Goal: Task Accomplishment & Management: Manage account settings

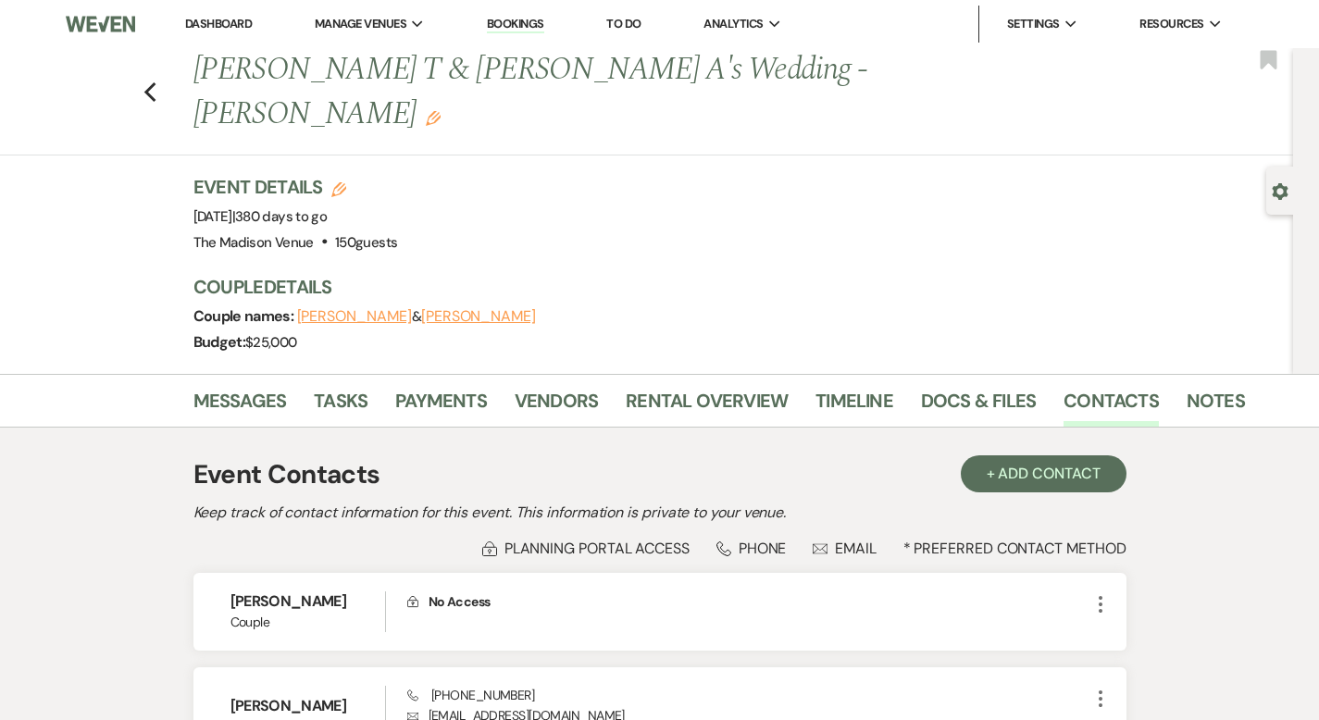
click at [223, 22] on link "Dashboard" at bounding box center [218, 24] width 67 height 16
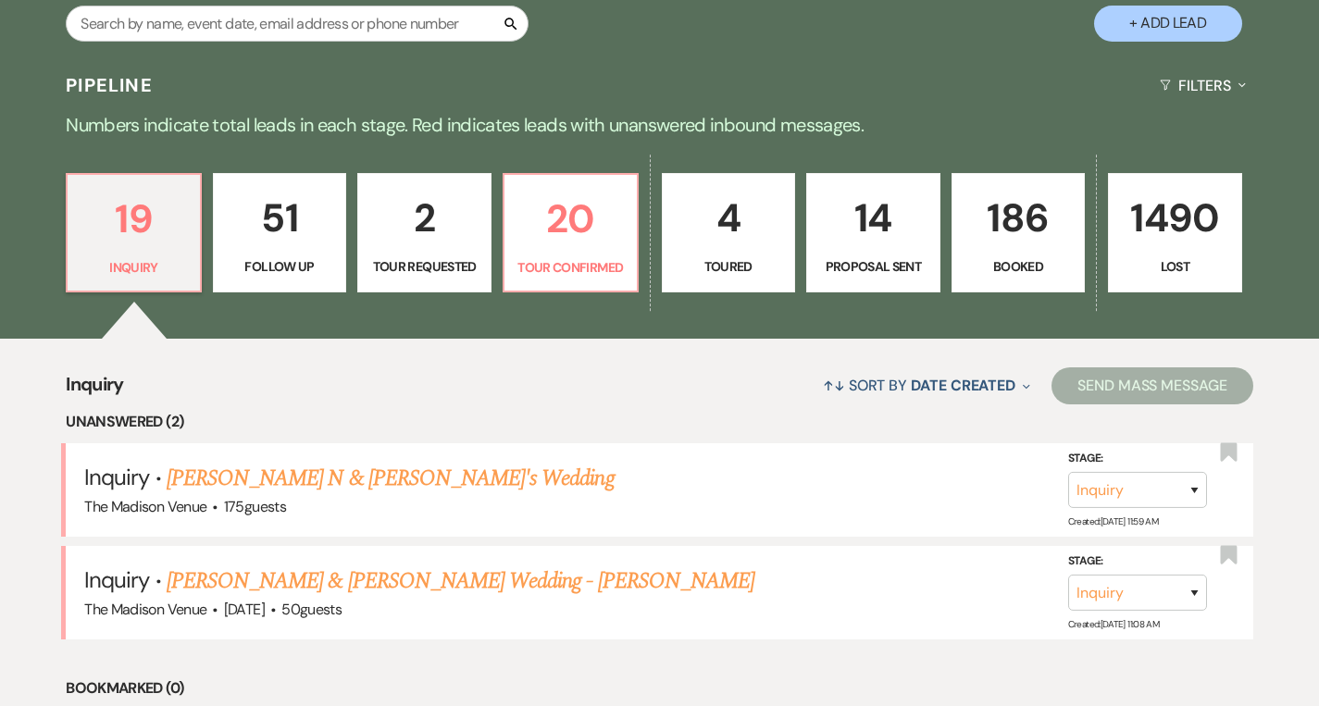
scroll to position [539, 0]
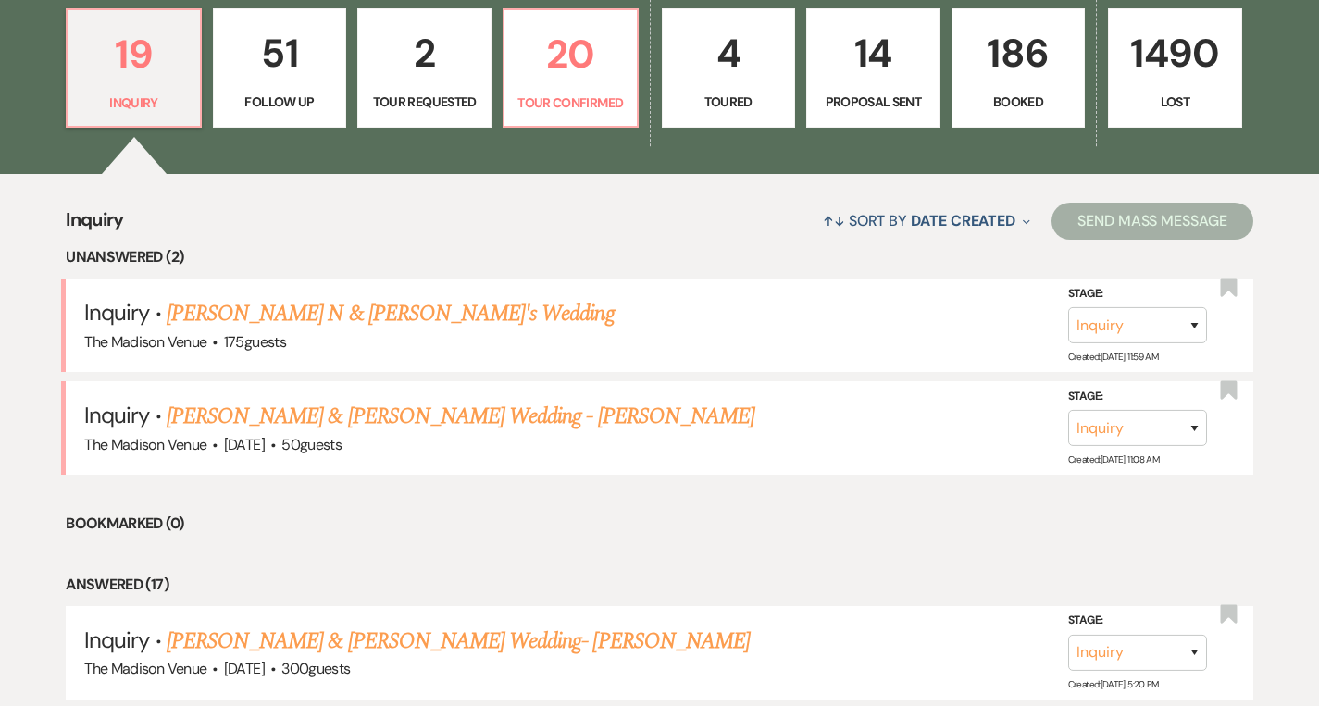
click at [350, 326] on link "[PERSON_NAME] N & [PERSON_NAME]'s Wedding" at bounding box center [391, 313] width 448 height 33
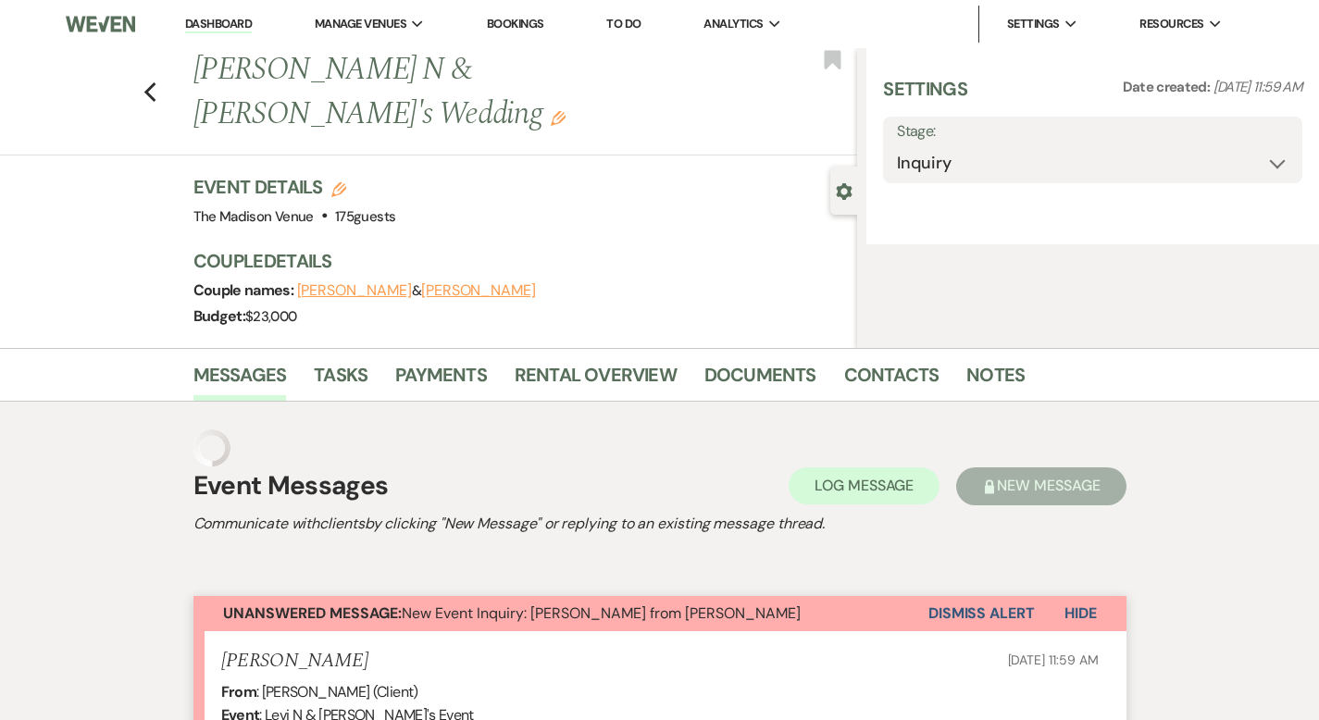
select select "17"
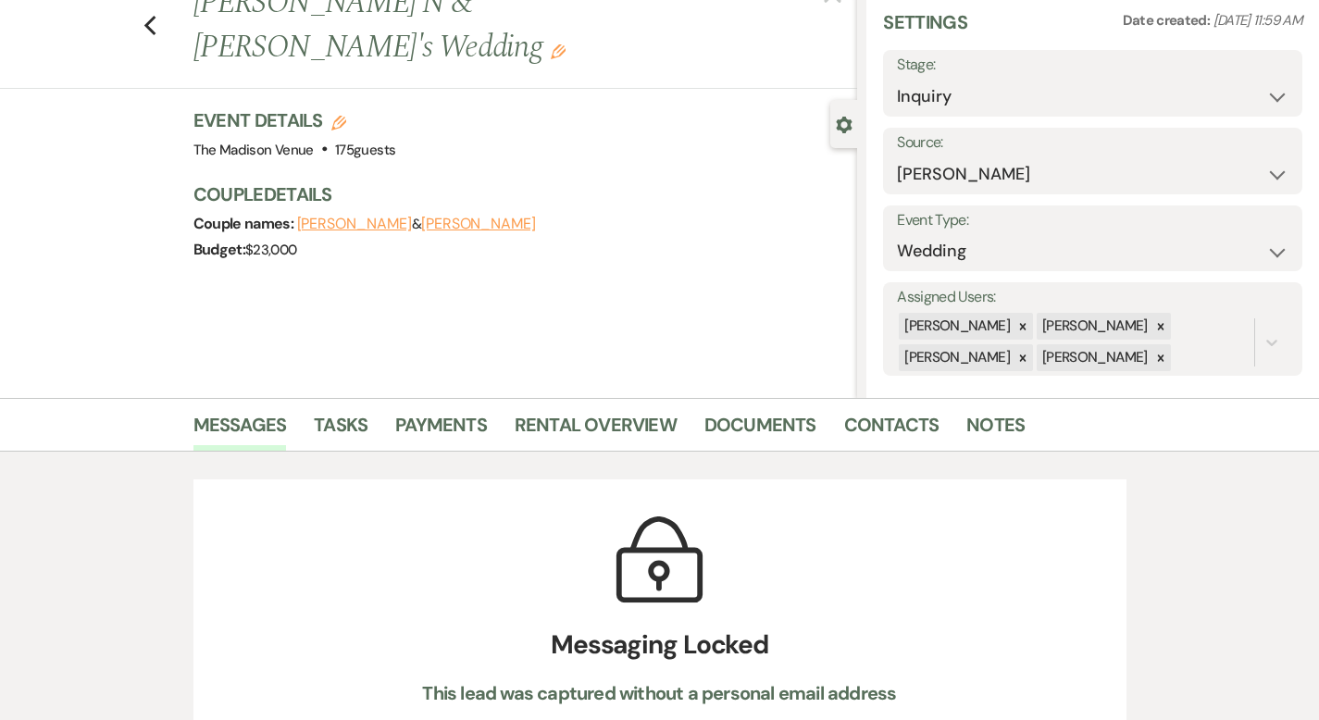
scroll to position [243, 0]
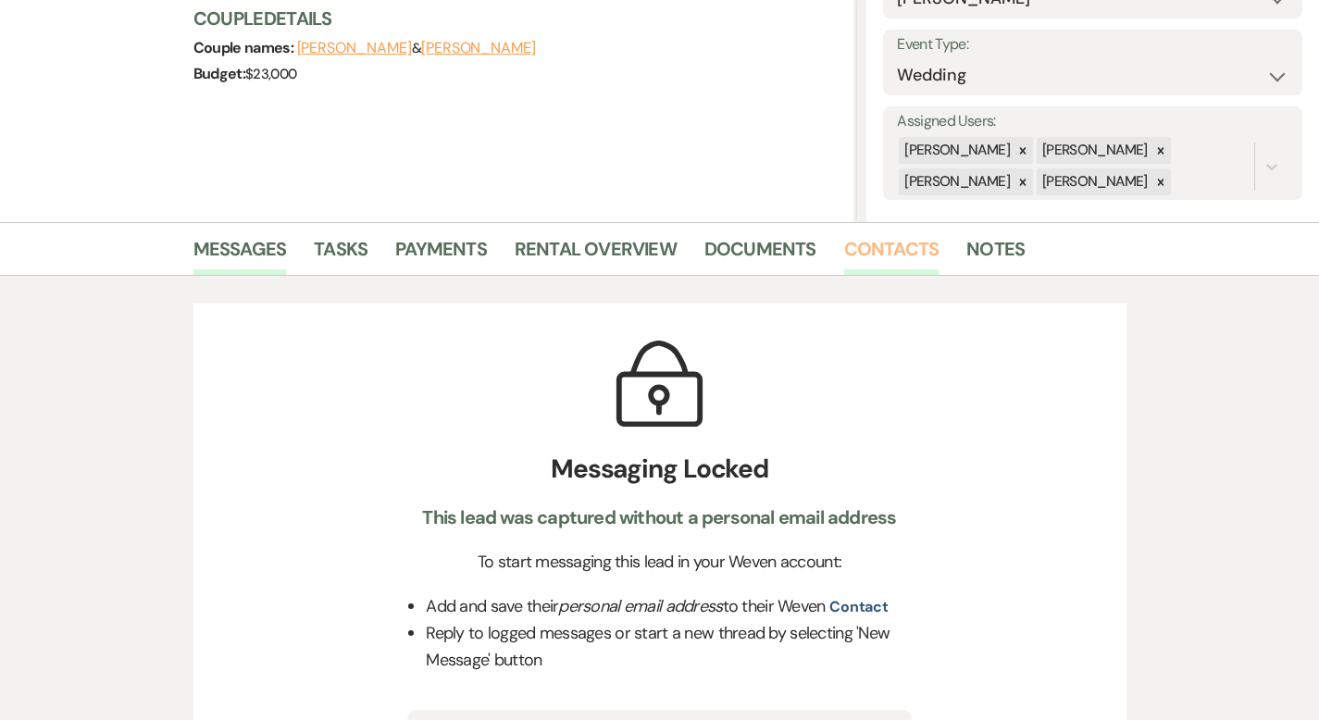
click at [844, 245] on link "Contacts" at bounding box center [891, 254] width 95 height 41
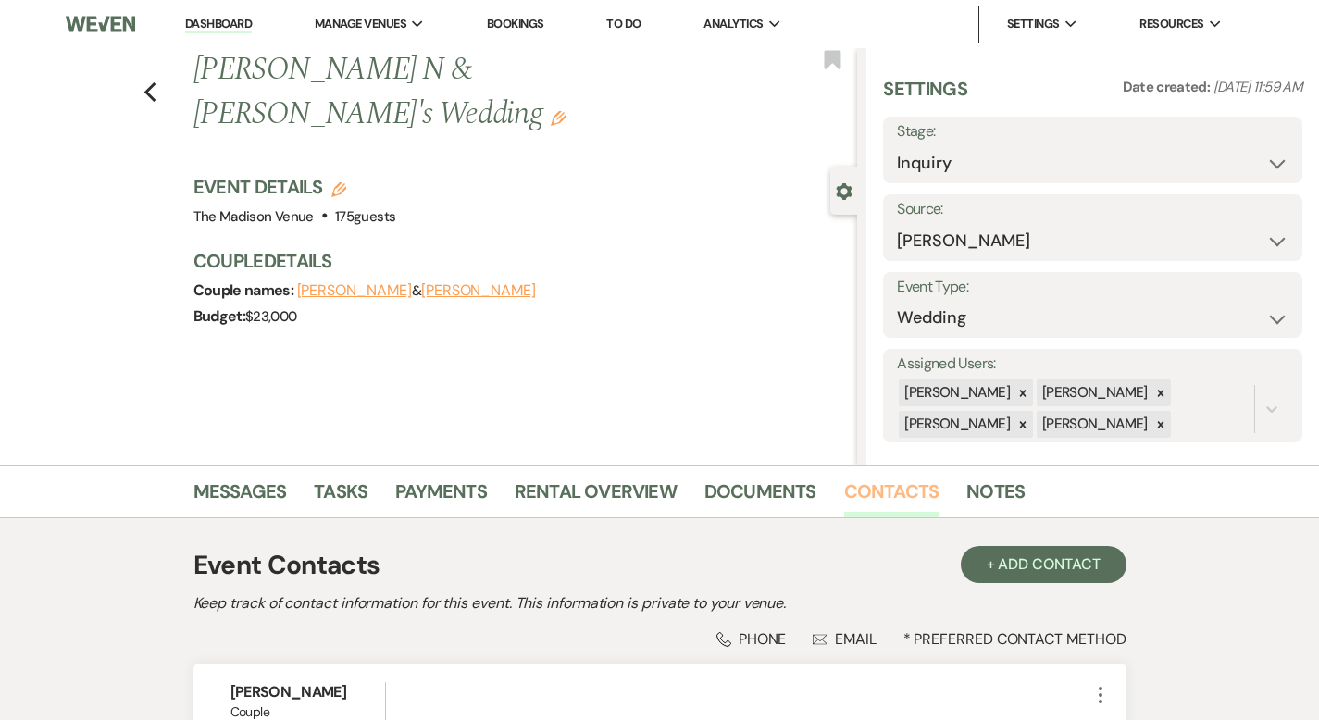
scroll to position [278, 0]
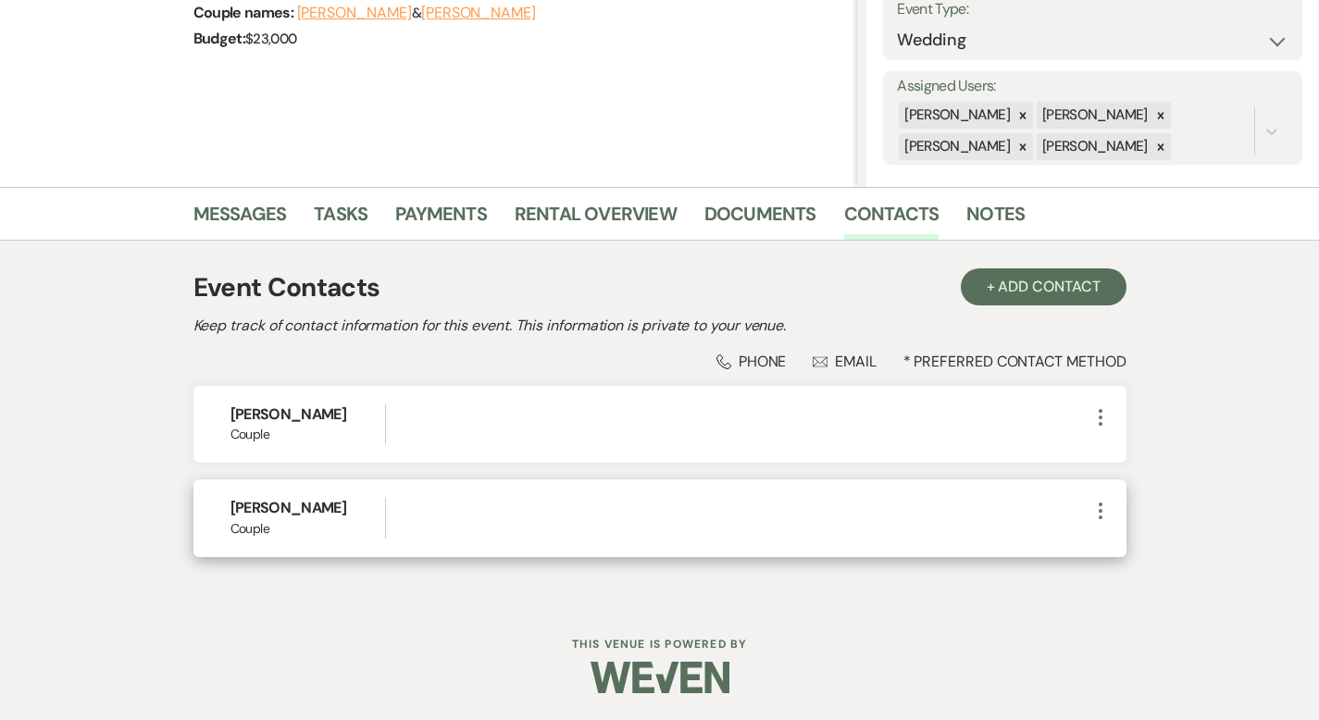
click at [1103, 510] on use "button" at bounding box center [1101, 511] width 4 height 17
click at [1192, 541] on button "Pencil Edit" at bounding box center [1145, 546] width 110 height 31
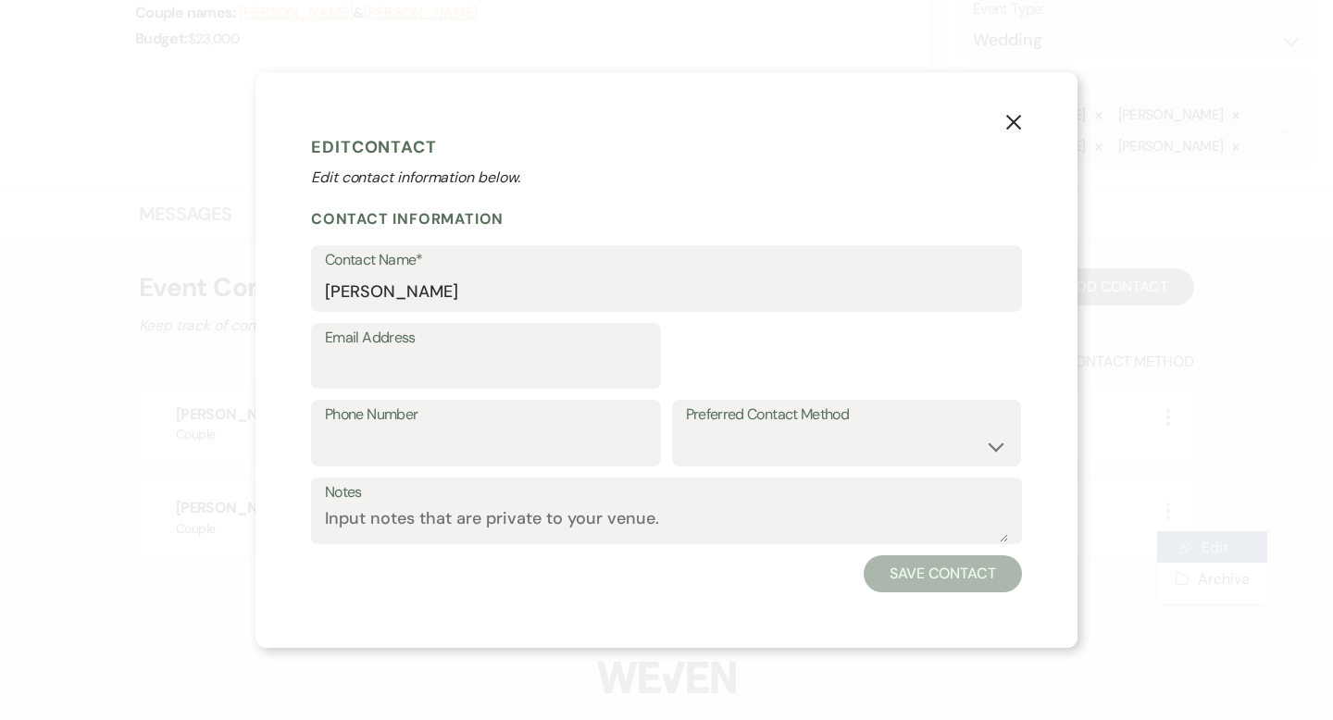
select select "1"
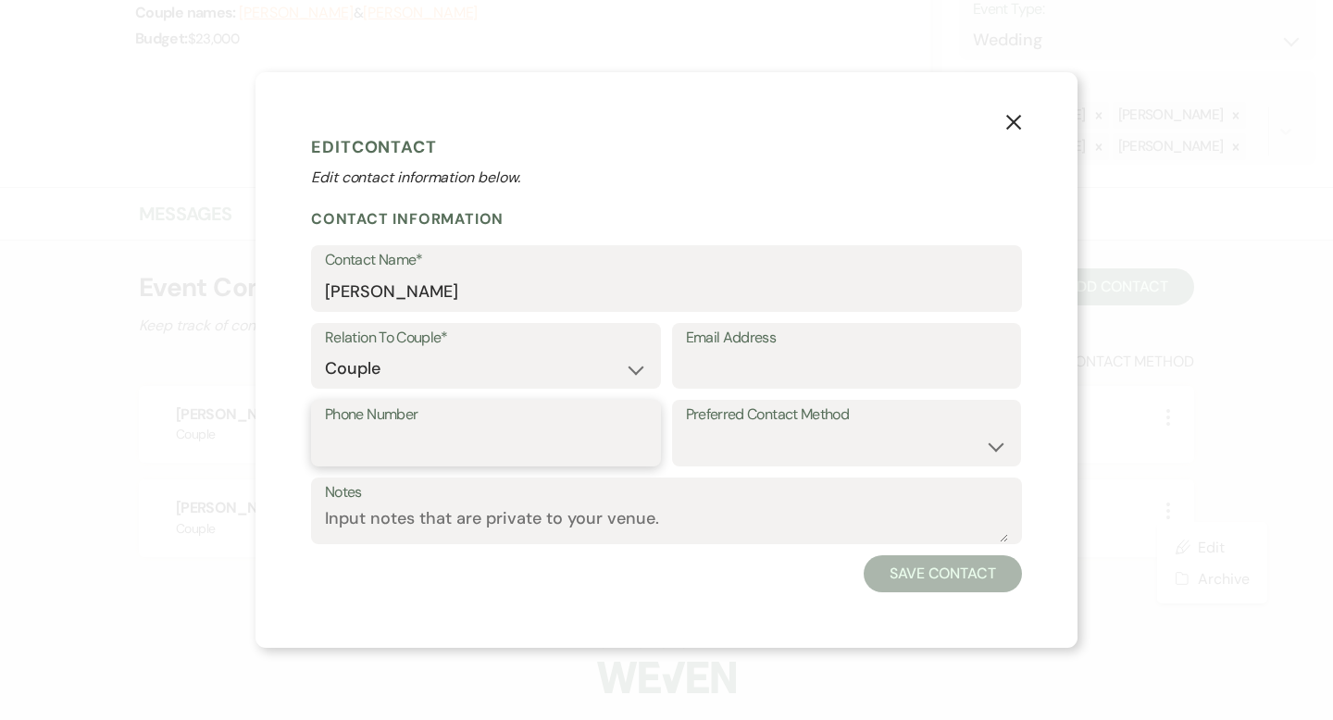
click at [425, 443] on input "Phone Number" at bounding box center [486, 447] width 322 height 36
paste input "[PHONE_NUMBER]"
type input "[PHONE_NUMBER]"
click at [695, 345] on label "Email Address" at bounding box center [847, 338] width 322 height 27
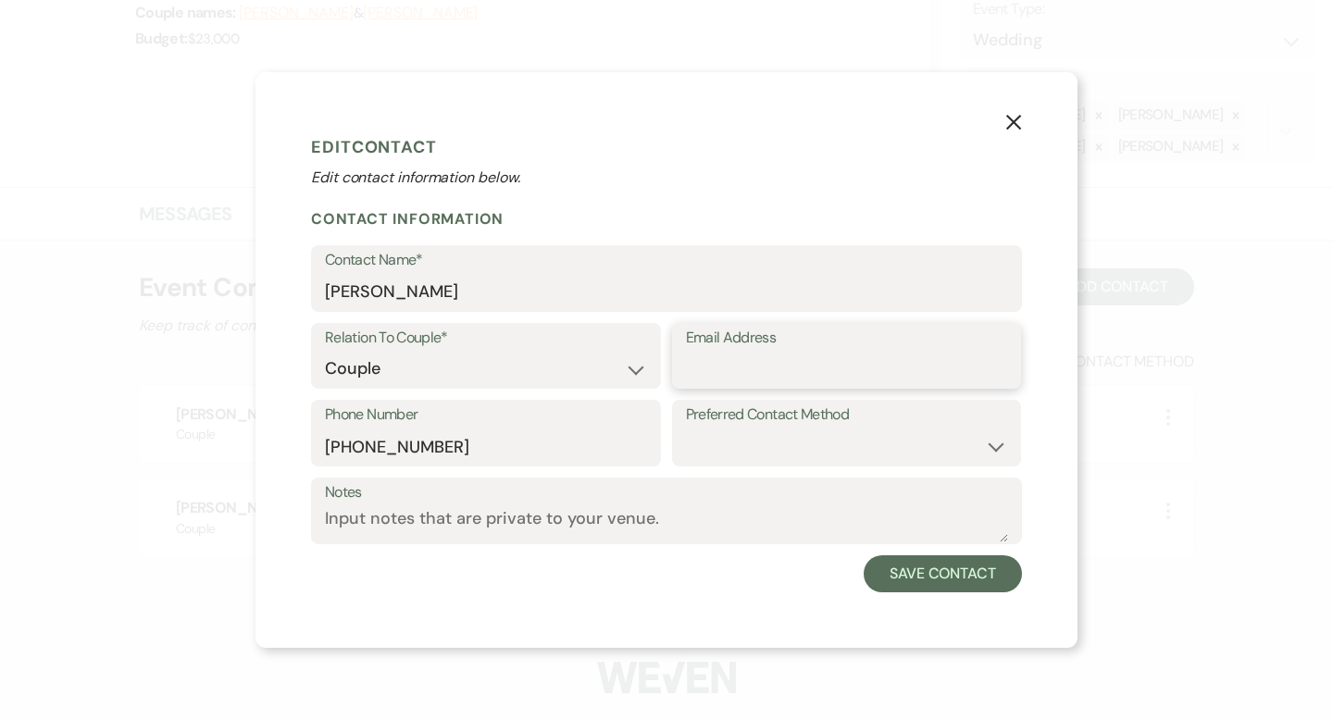
click at [695, 351] on input "Email Address" at bounding box center [847, 369] width 322 height 36
paste input "[EMAIL_ADDRESS][DOMAIN_NAME]"
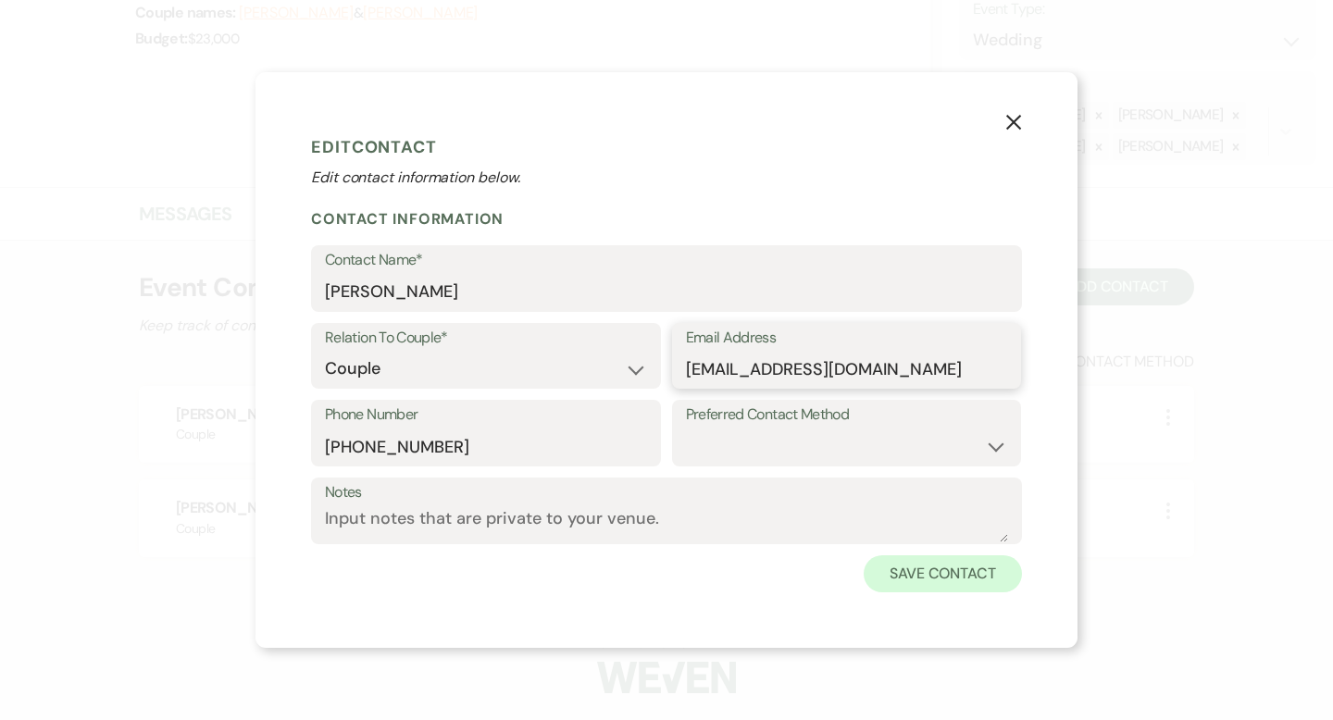
type input "[EMAIL_ADDRESS][DOMAIN_NAME]"
click at [920, 566] on button "Save Contact" at bounding box center [943, 574] width 158 height 37
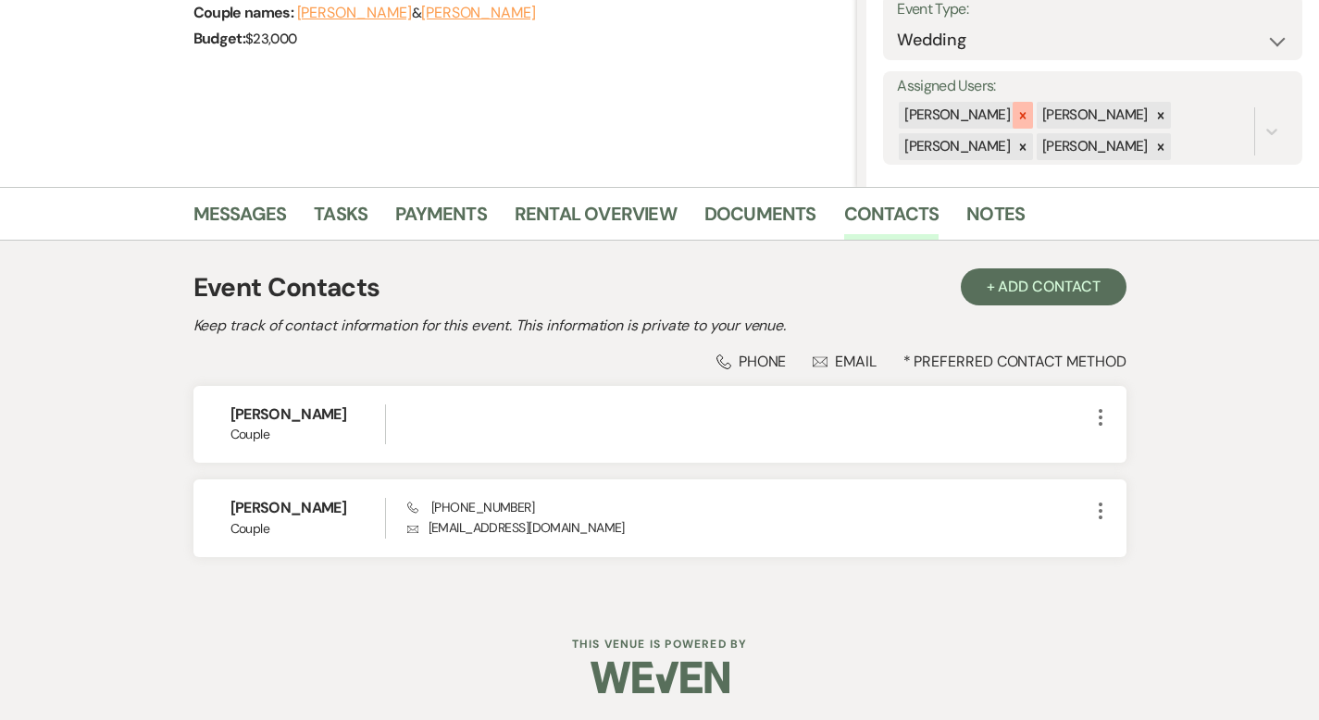
click at [1030, 113] on icon at bounding box center [1023, 115] width 13 height 13
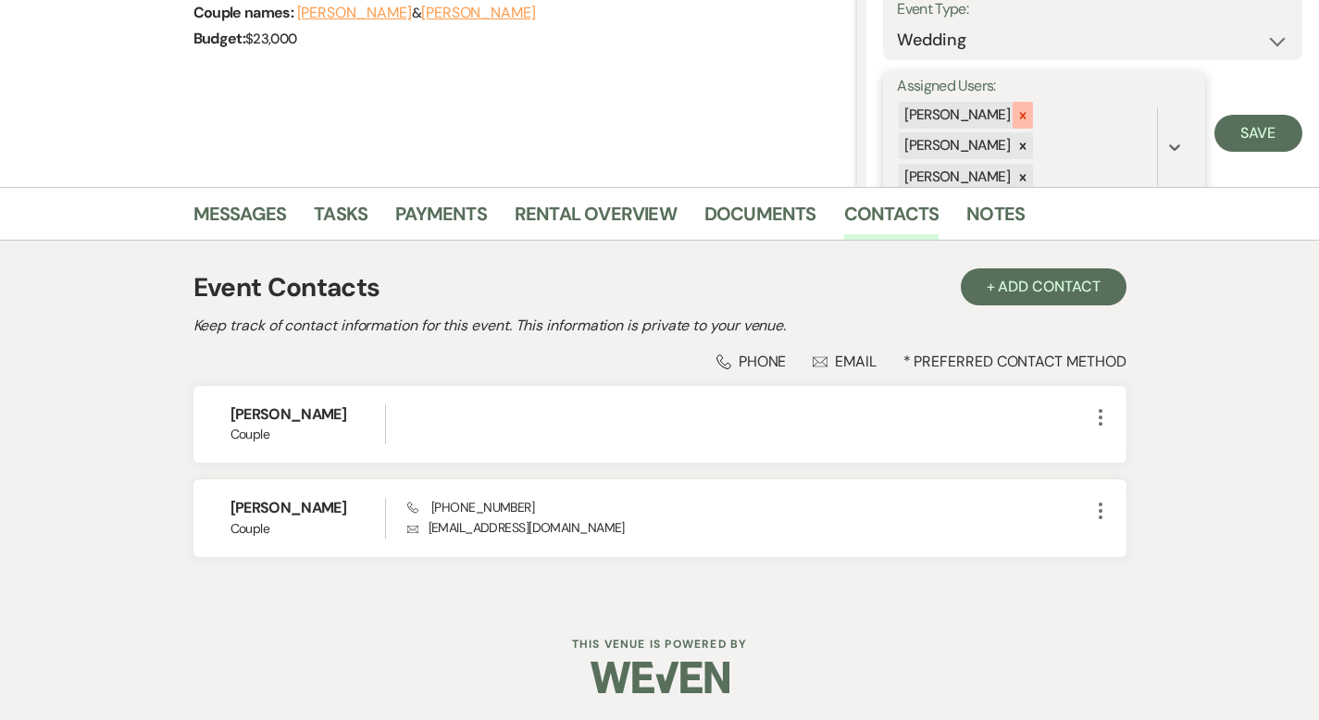
click at [1030, 111] on icon at bounding box center [1023, 115] width 13 height 13
click at [1030, 110] on icon at bounding box center [1023, 115] width 13 height 13
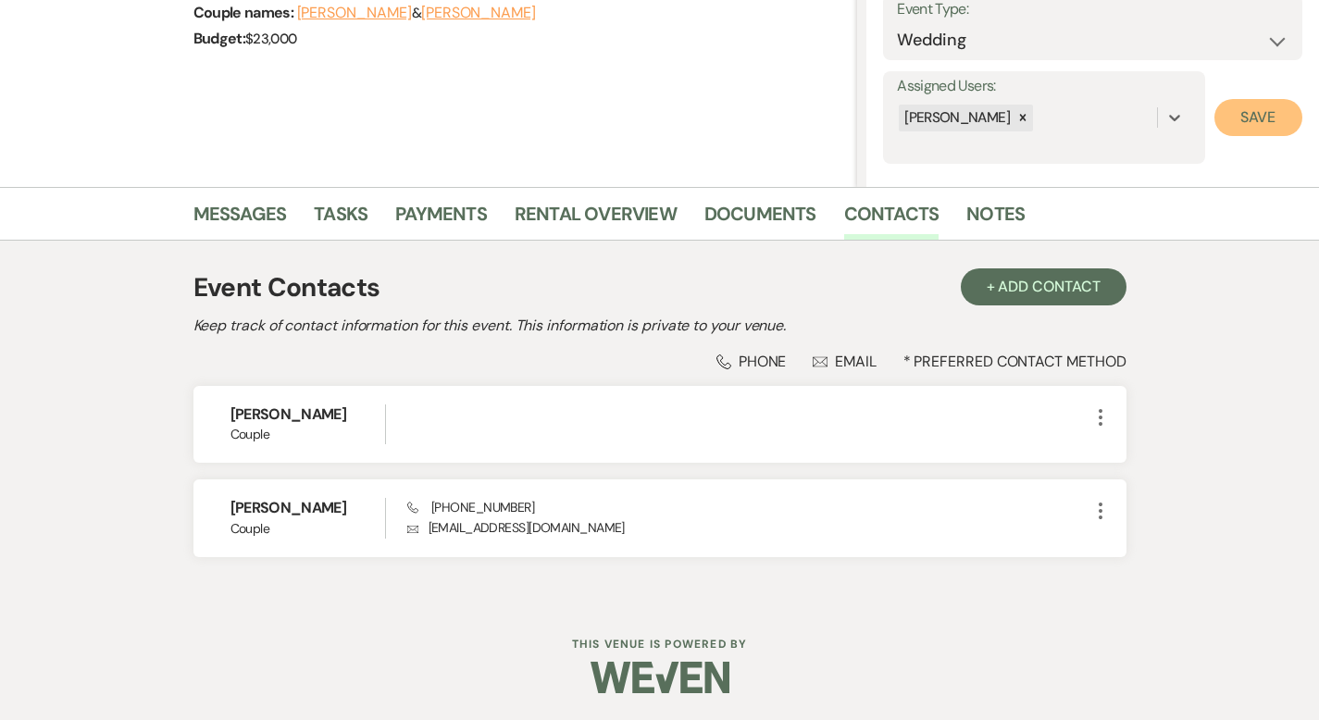
click at [1280, 125] on button "Save" at bounding box center [1259, 117] width 88 height 37
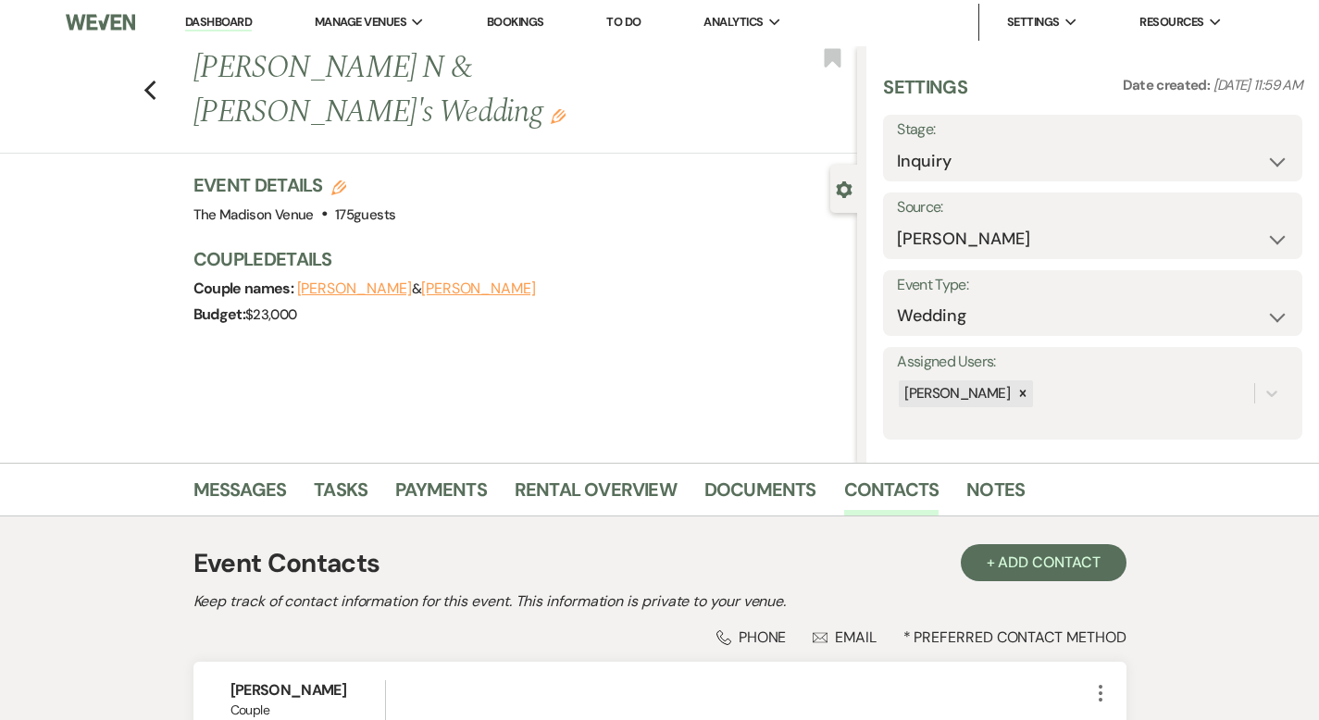
scroll to position [0, 0]
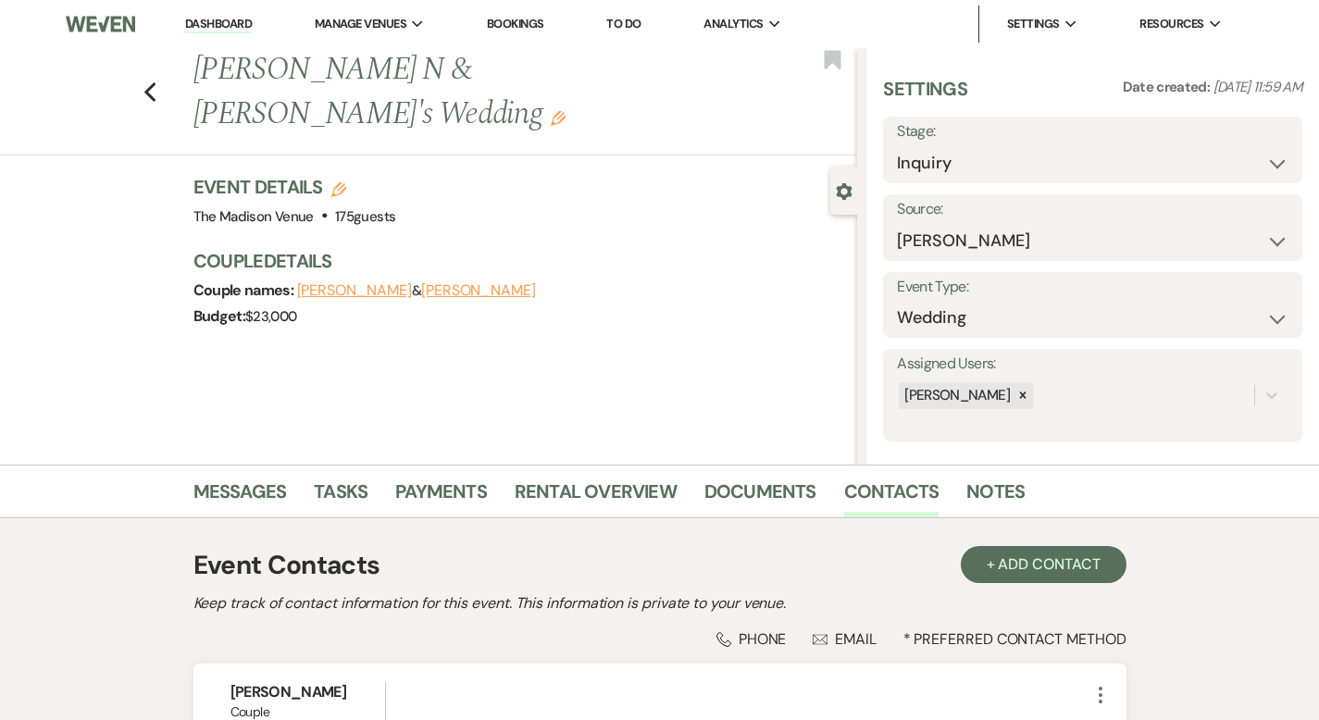
click at [551, 111] on icon "Edit" at bounding box center [558, 118] width 15 height 15
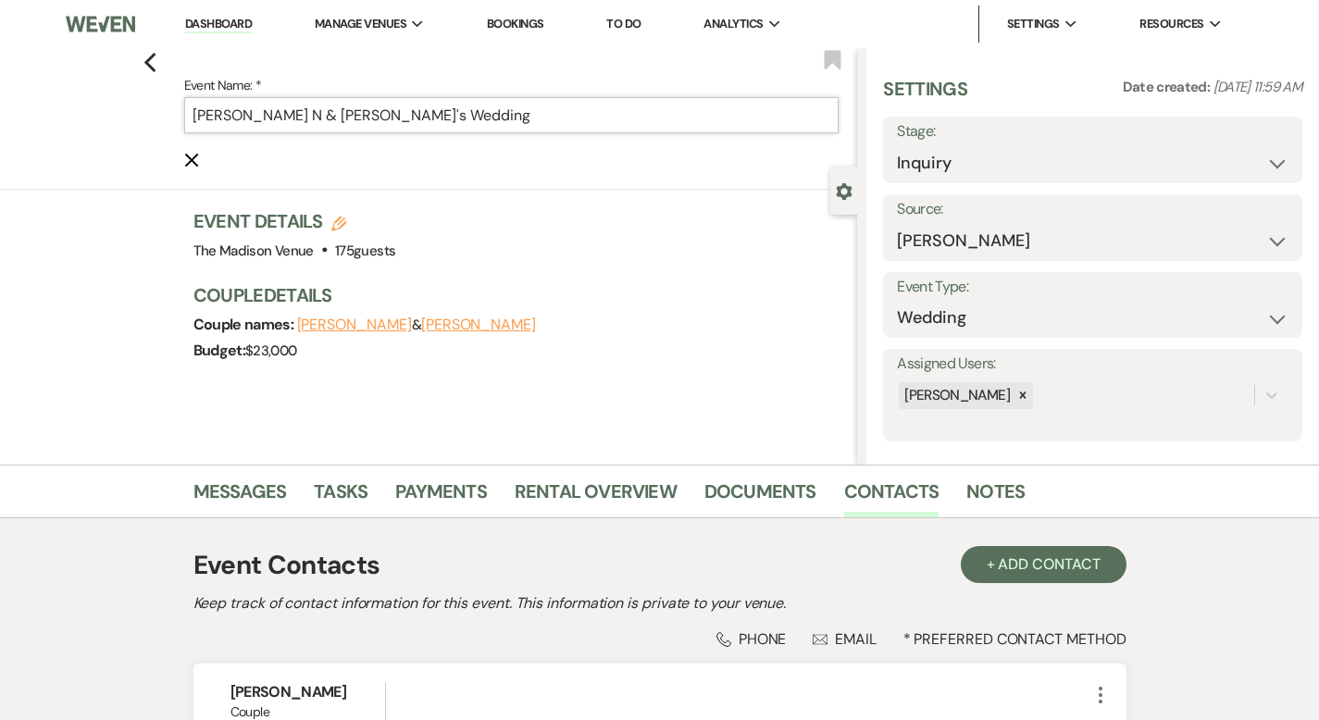
click at [456, 105] on input "[PERSON_NAME] N & [PERSON_NAME]'s Wedding" at bounding box center [512, 115] width 656 height 36
click at [455, 104] on input "[PERSON_NAME] N & [PERSON_NAME]'s Wedding" at bounding box center [512, 115] width 656 height 36
click at [450, 115] on input "[PERSON_NAME] N & [PERSON_NAME]'s Wedding" at bounding box center [512, 115] width 656 height 36
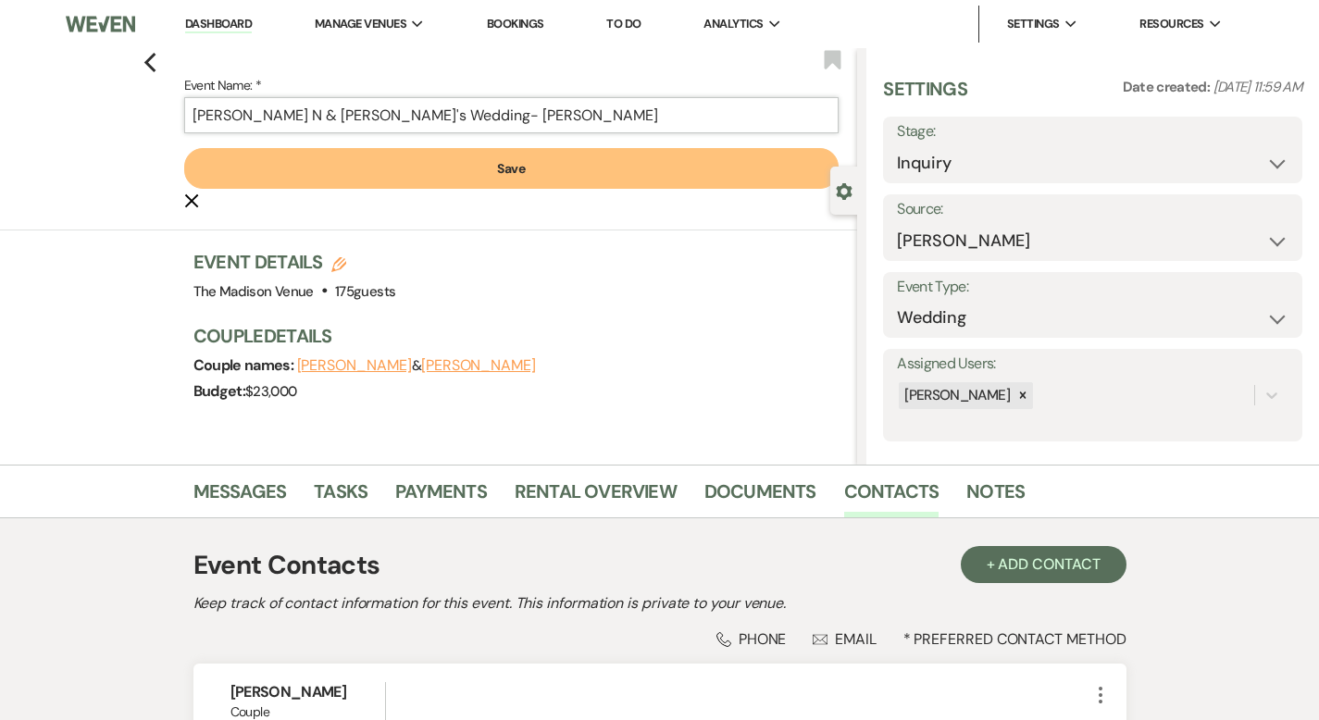
type input "[PERSON_NAME] N & [PERSON_NAME]'s Wedding- [PERSON_NAME]"
click at [416, 157] on button "Save" at bounding box center [512, 168] width 656 height 41
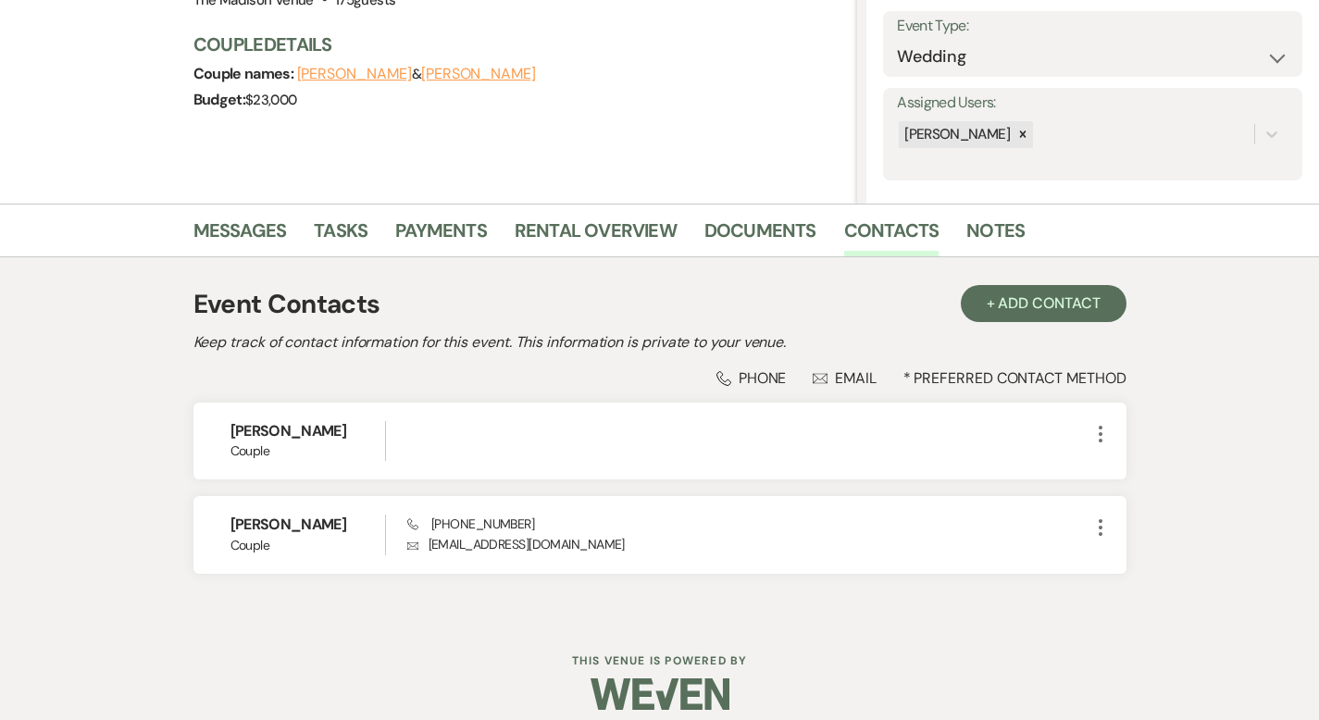
scroll to position [278, 0]
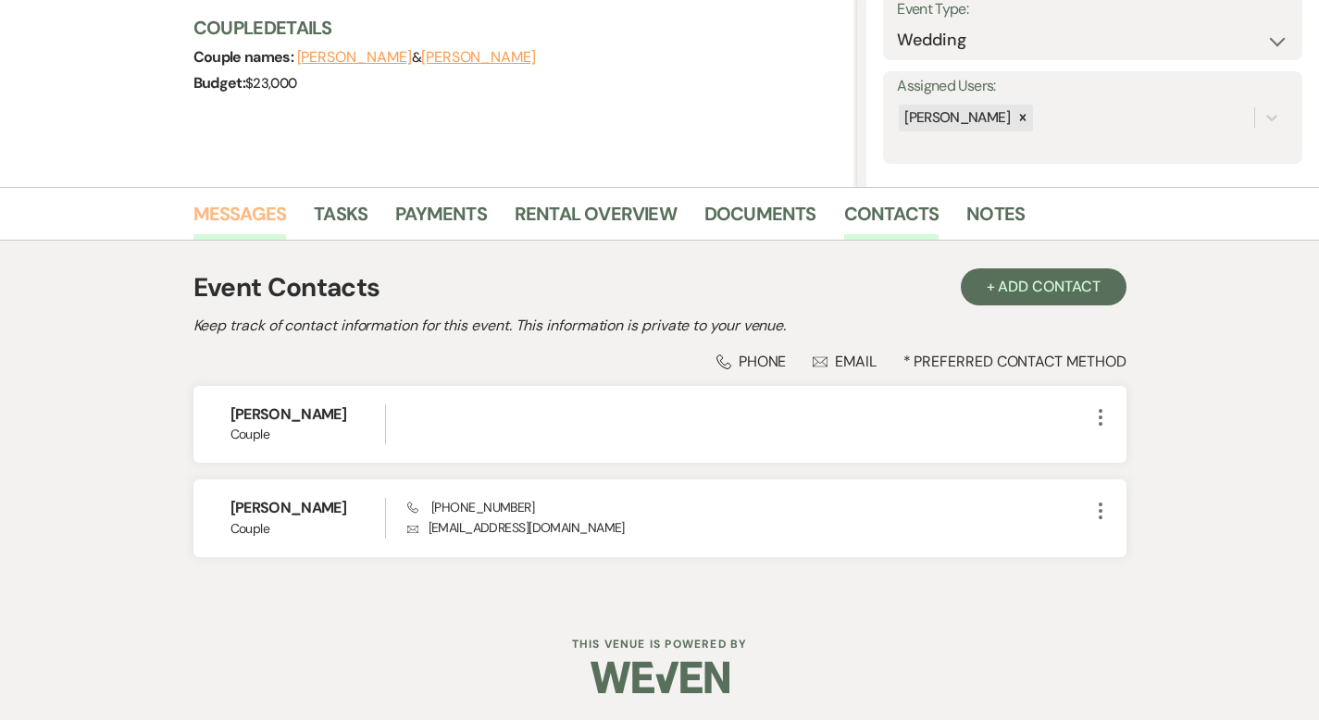
click at [194, 216] on link "Messages" at bounding box center [241, 219] width 94 height 41
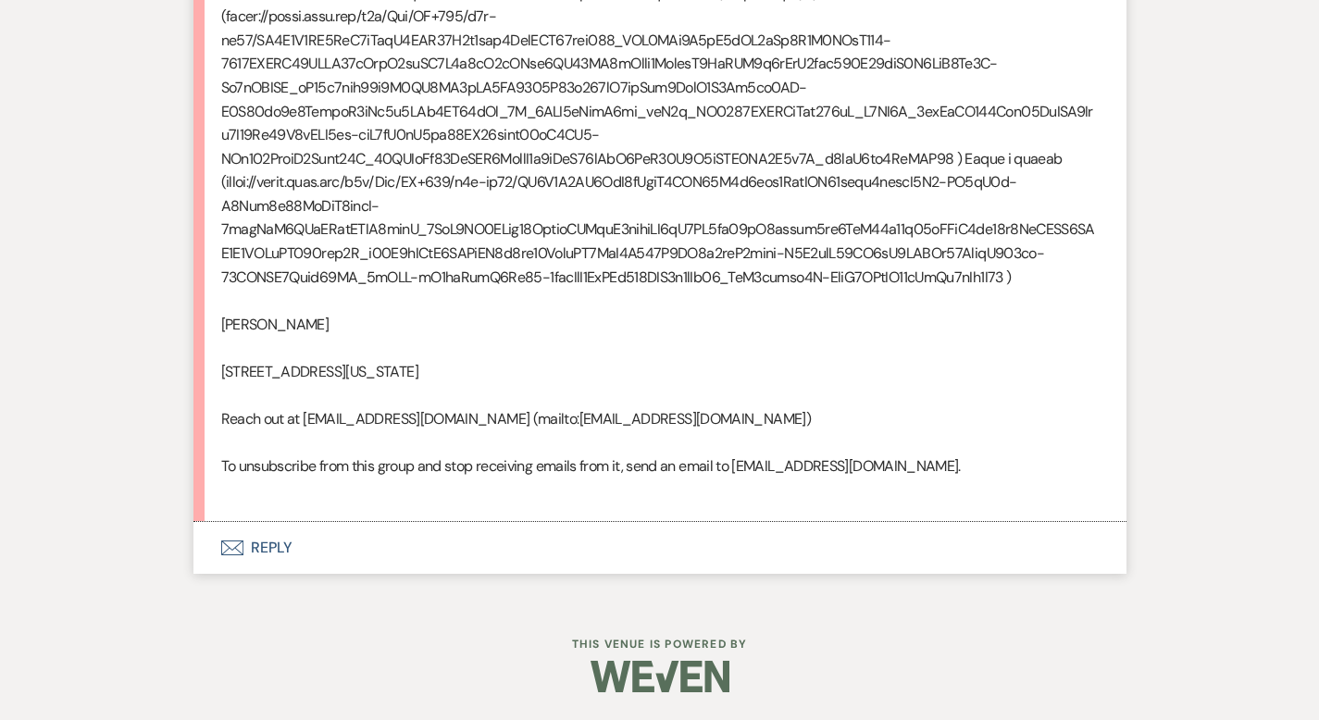
scroll to position [2735, 0]
click at [199, 545] on button "Envelope Reply" at bounding box center [660, 548] width 933 height 52
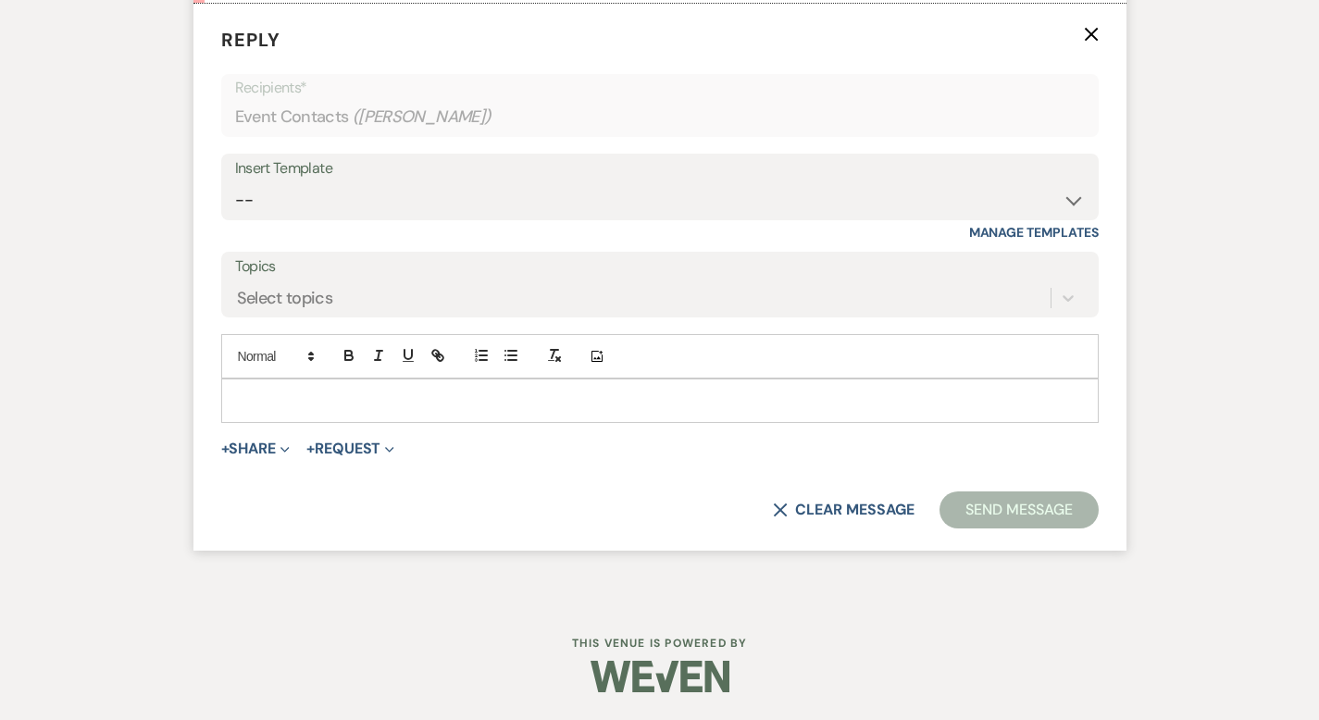
scroll to position [3088, 0]
click at [248, 219] on select "-- Weven Planning Portal Introduction (Booked Events) Corporate Lead Follow Up …" at bounding box center [660, 200] width 850 height 36
select select "4631"
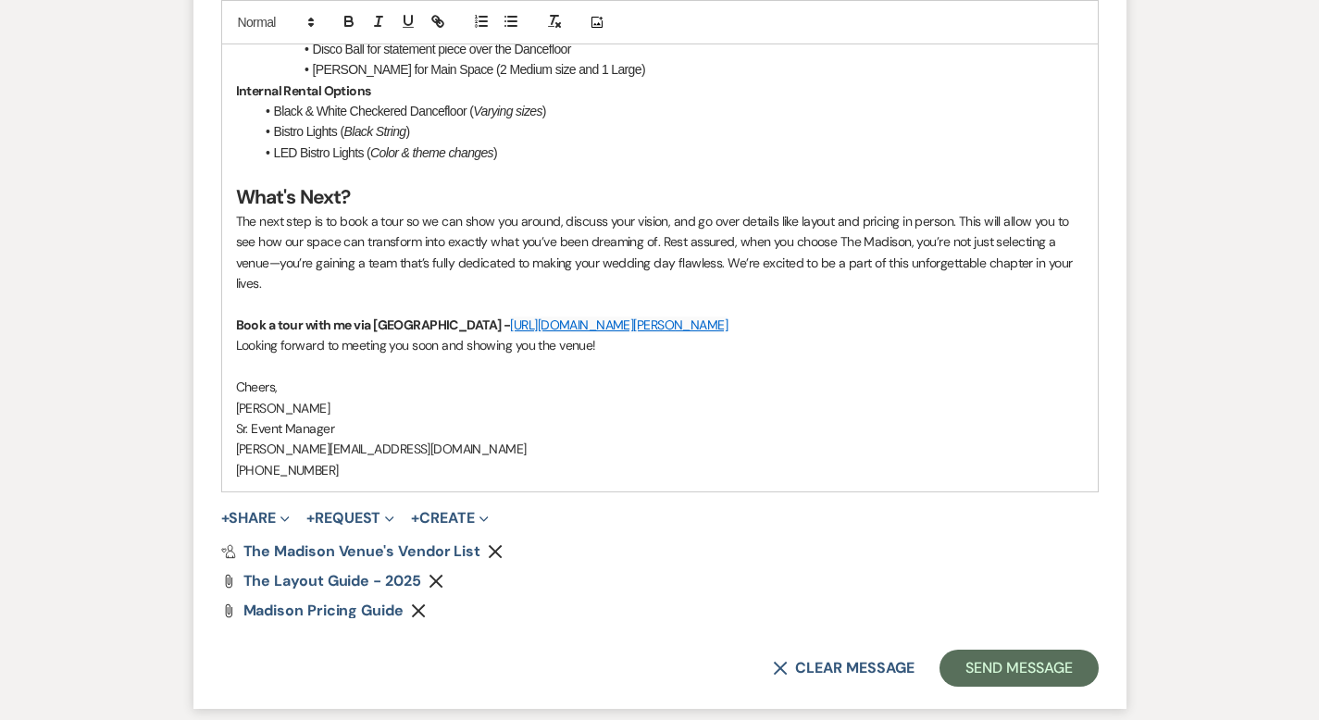
scroll to position [4495, 0]
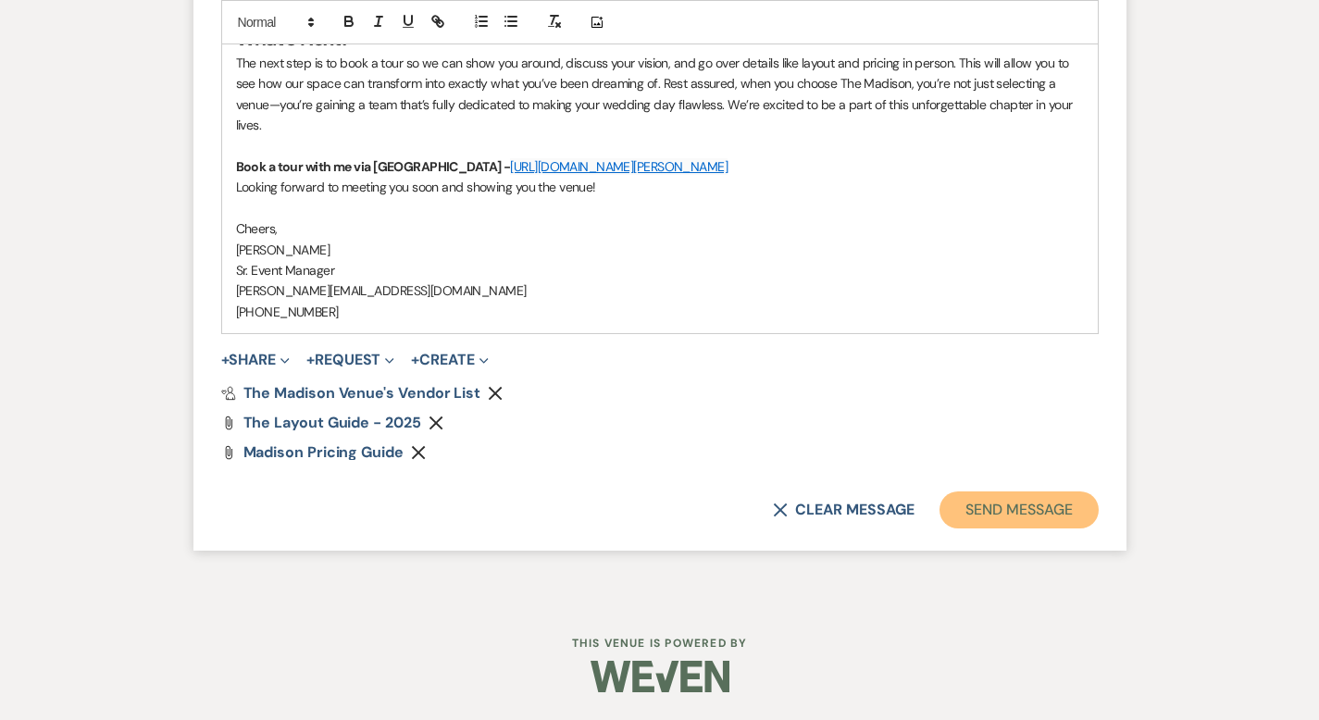
click at [1091, 512] on button "Send Message" at bounding box center [1019, 510] width 158 height 37
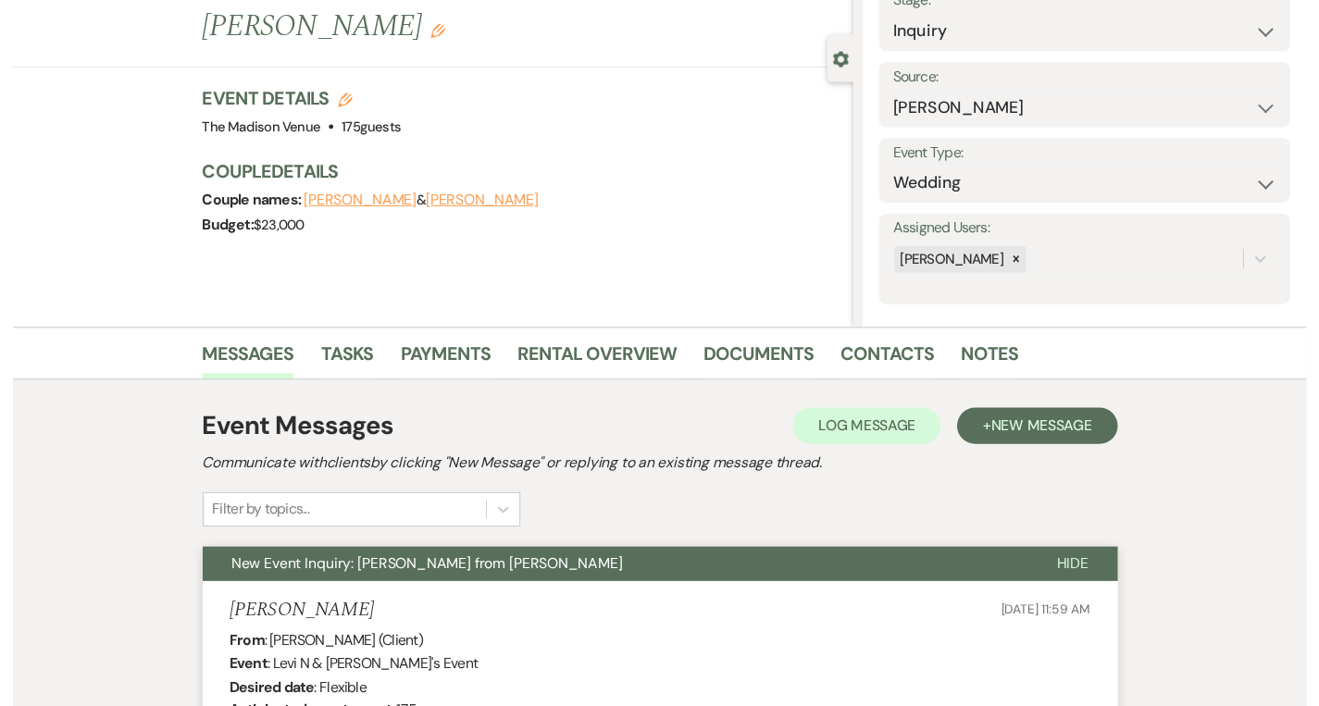
scroll to position [0, 0]
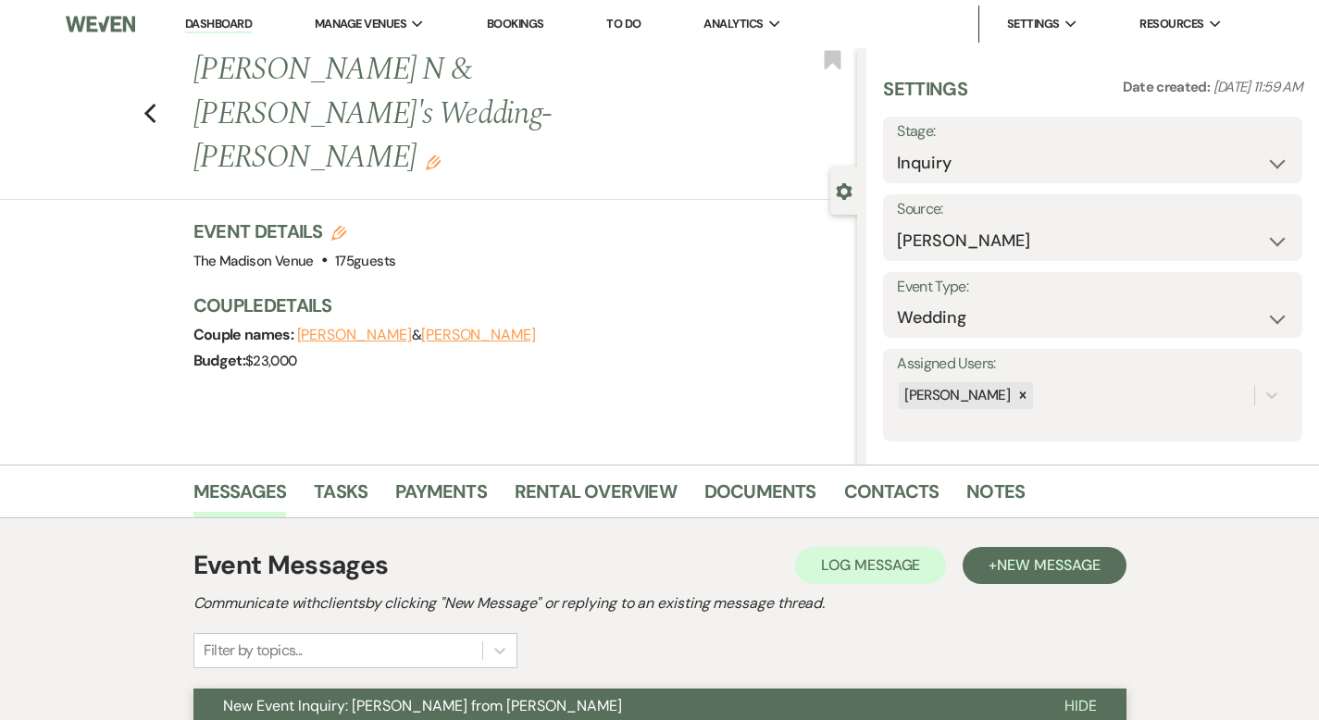
click at [216, 19] on link "Dashboard" at bounding box center [218, 25] width 67 height 18
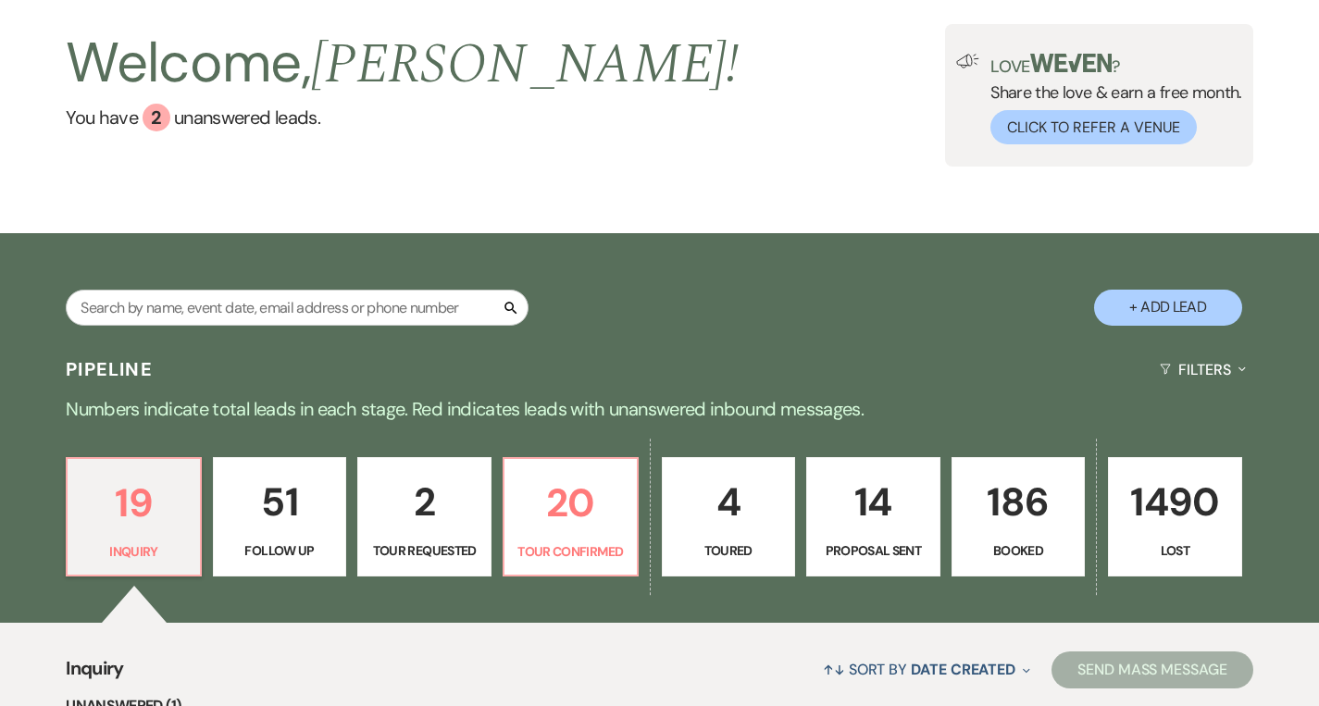
scroll to position [270, 0]
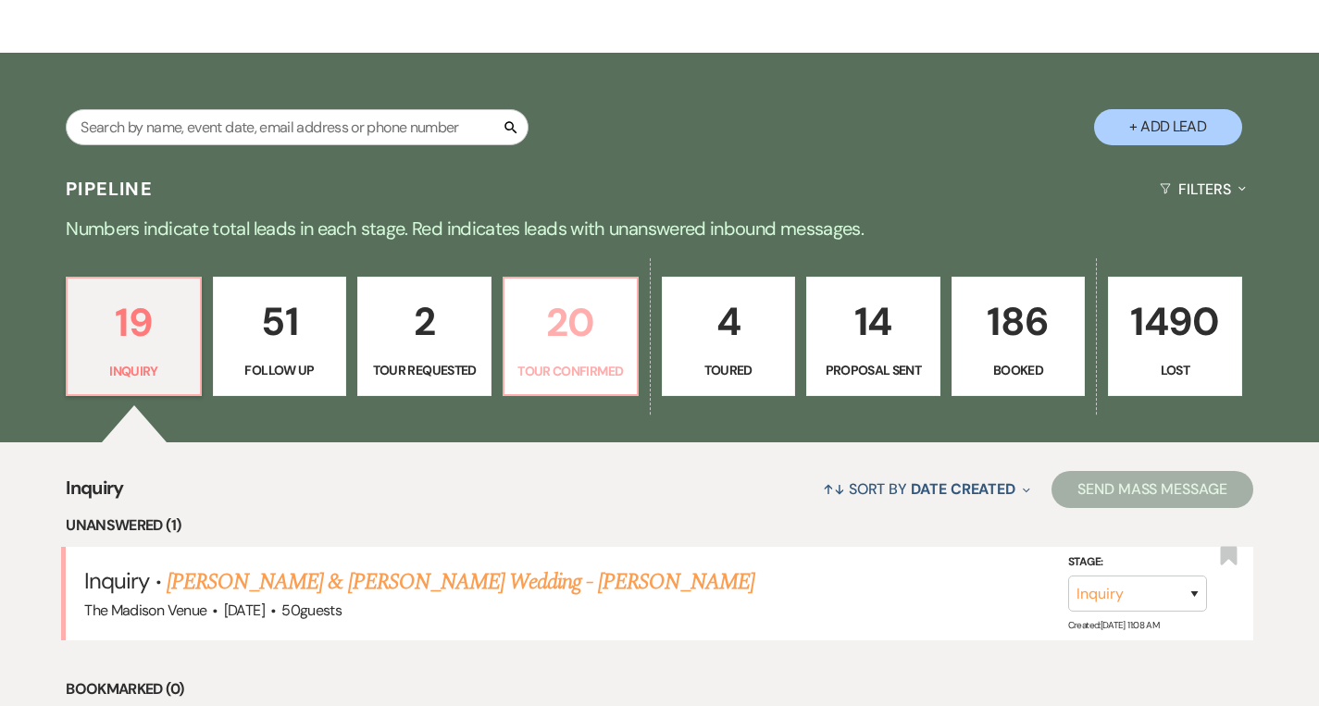
click at [562, 323] on p "20" at bounding box center [571, 323] width 110 height 62
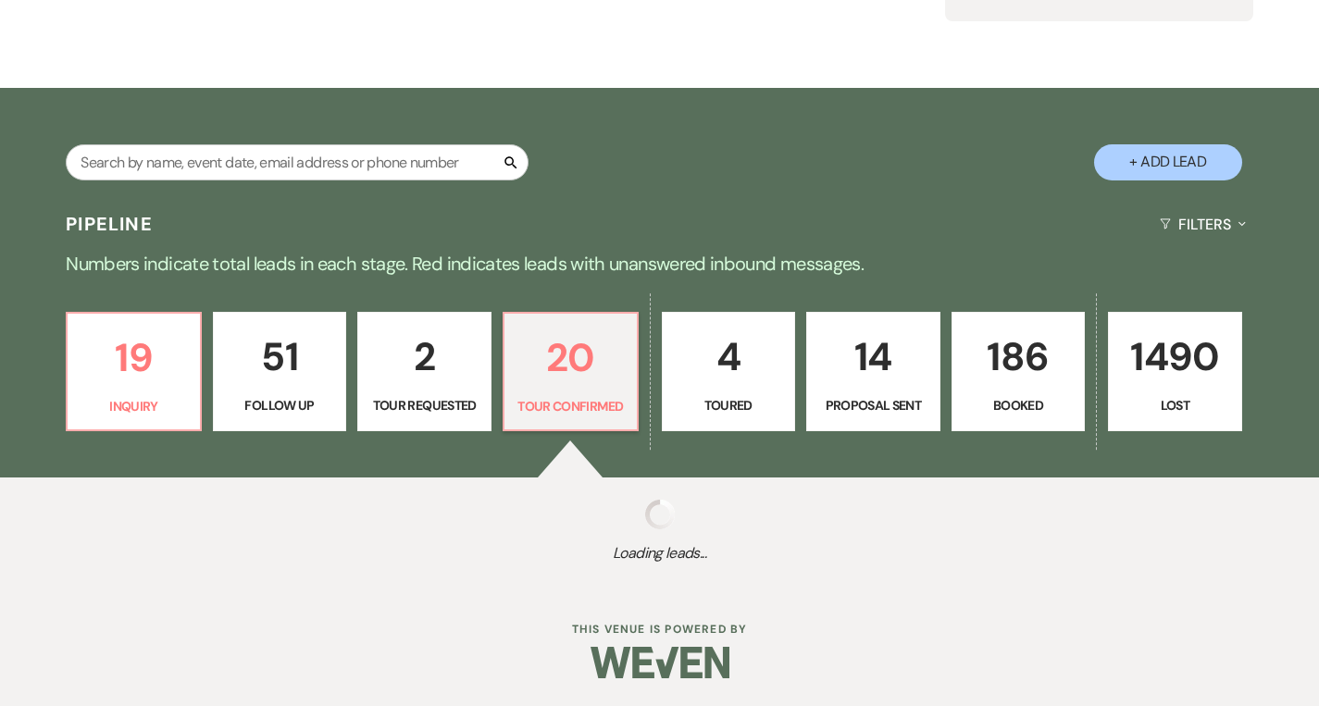
scroll to position [270, 0]
select select "4"
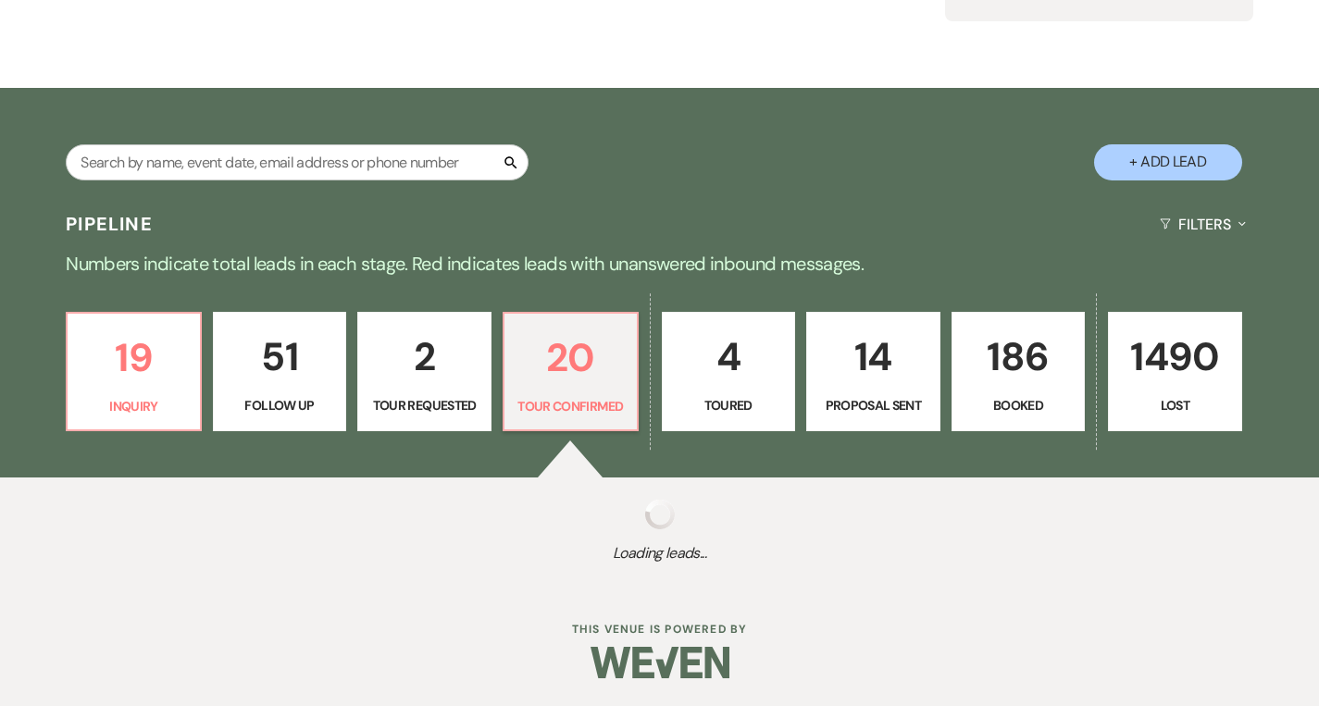
select select "4"
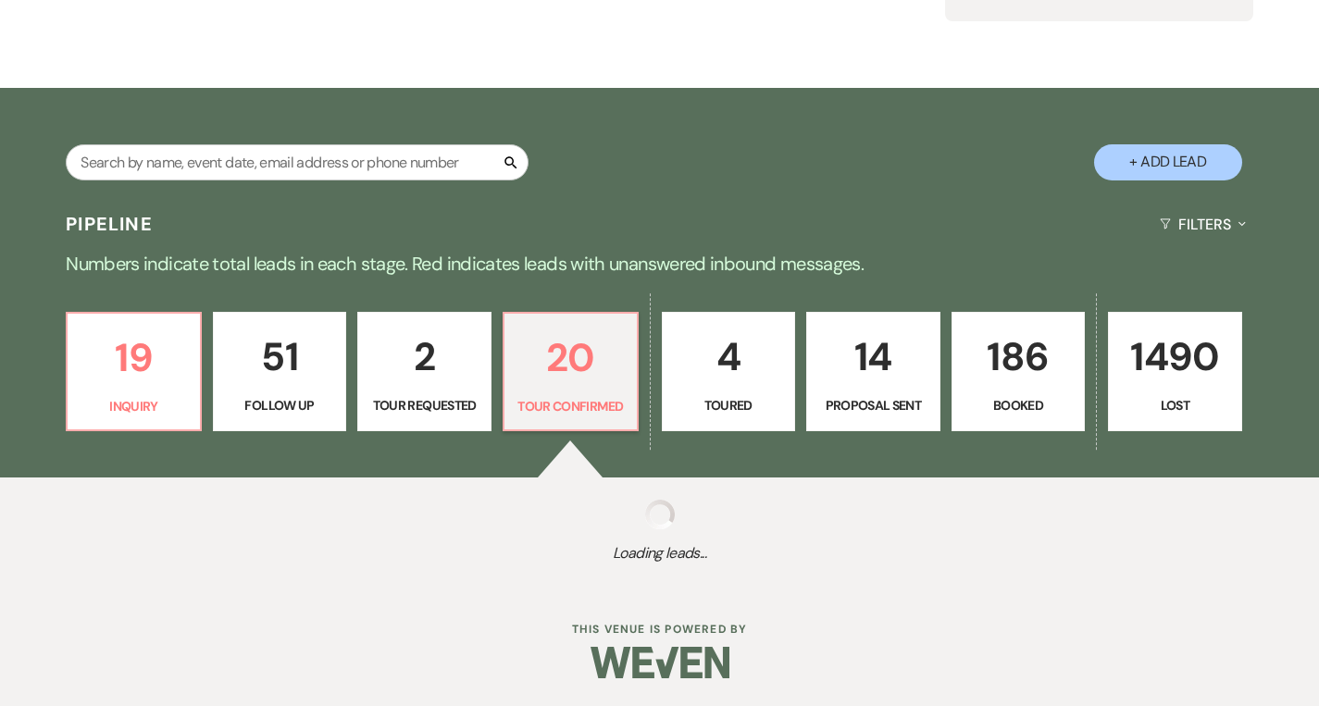
select select "4"
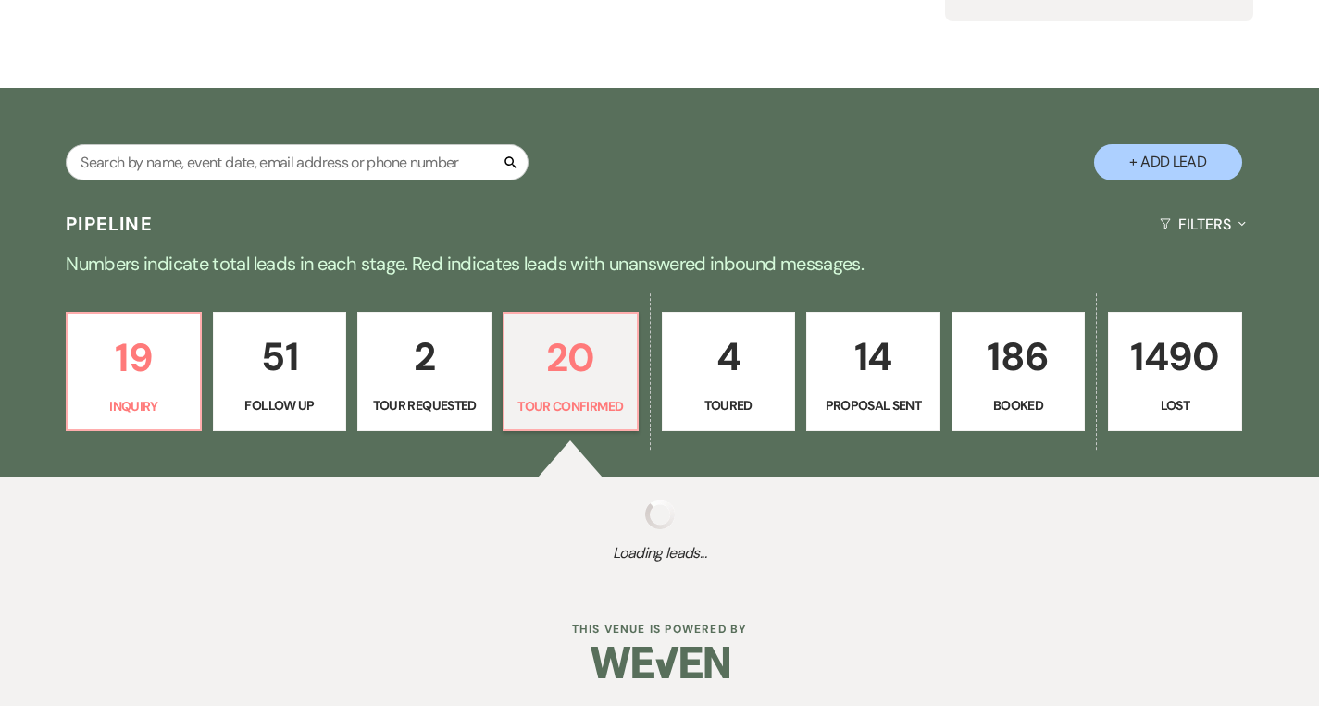
select select "4"
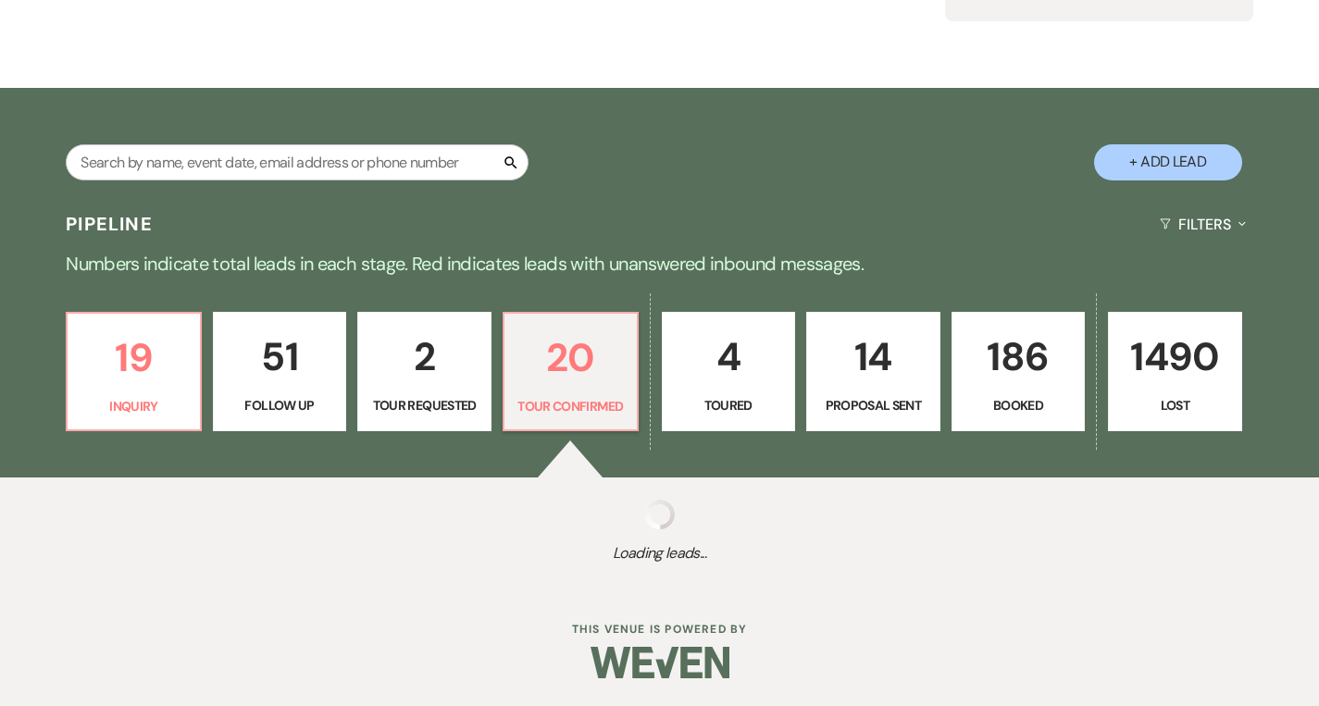
select select "4"
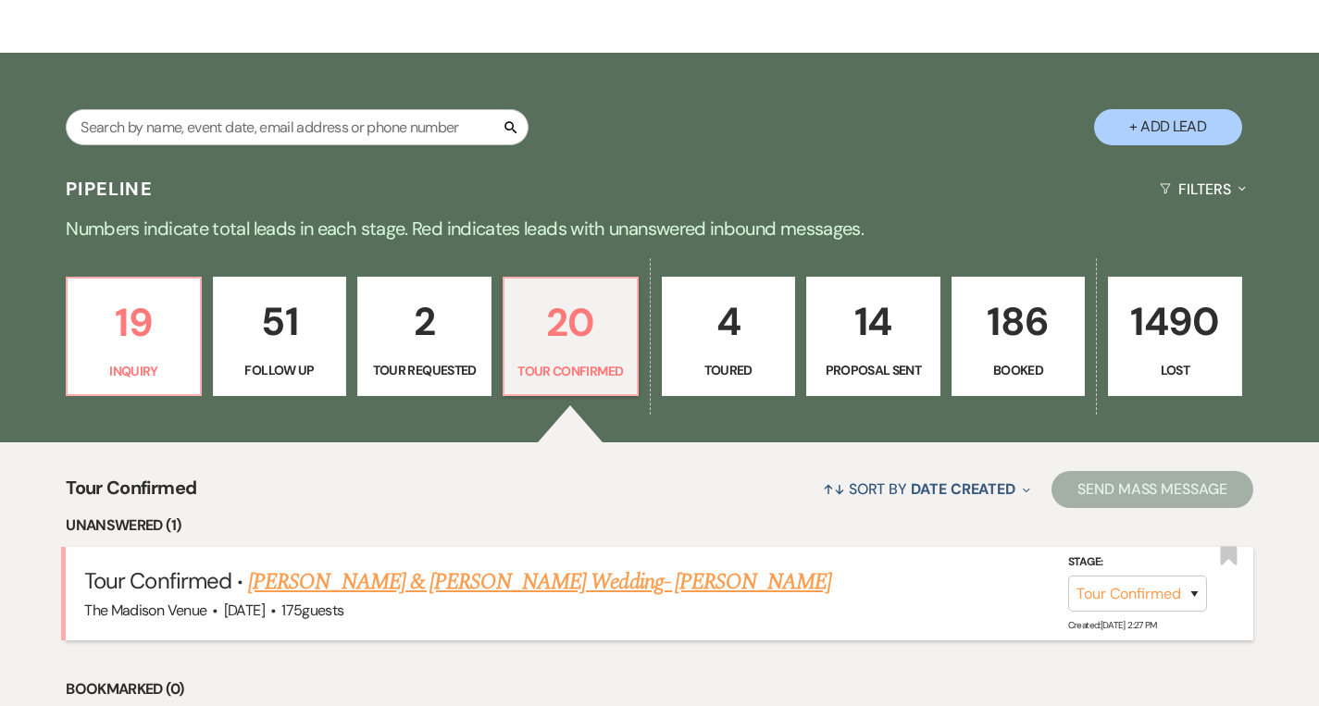
click at [493, 579] on link "[PERSON_NAME] & [PERSON_NAME] Wedding- [PERSON_NAME]" at bounding box center [539, 582] width 583 height 33
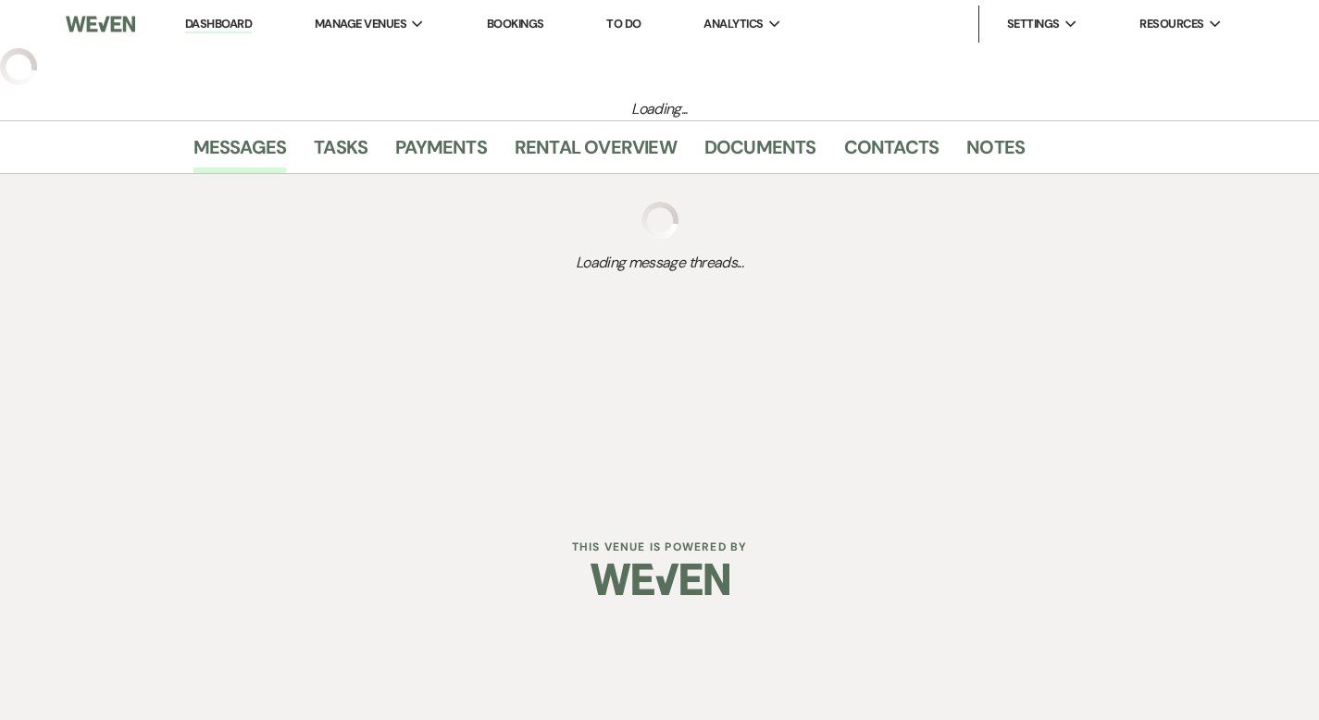
select select "4"
select select "5"
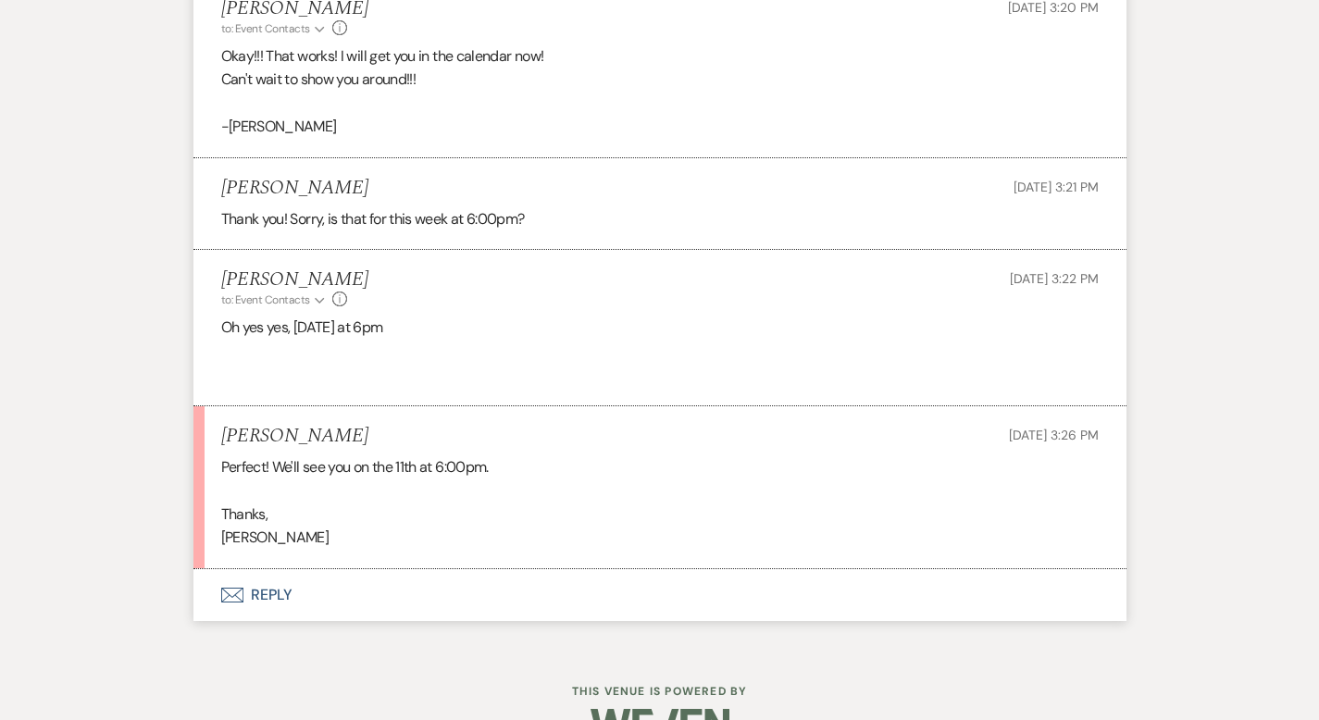
scroll to position [4293, 0]
click at [194, 570] on button "Envelope Reply" at bounding box center [660, 596] width 933 height 52
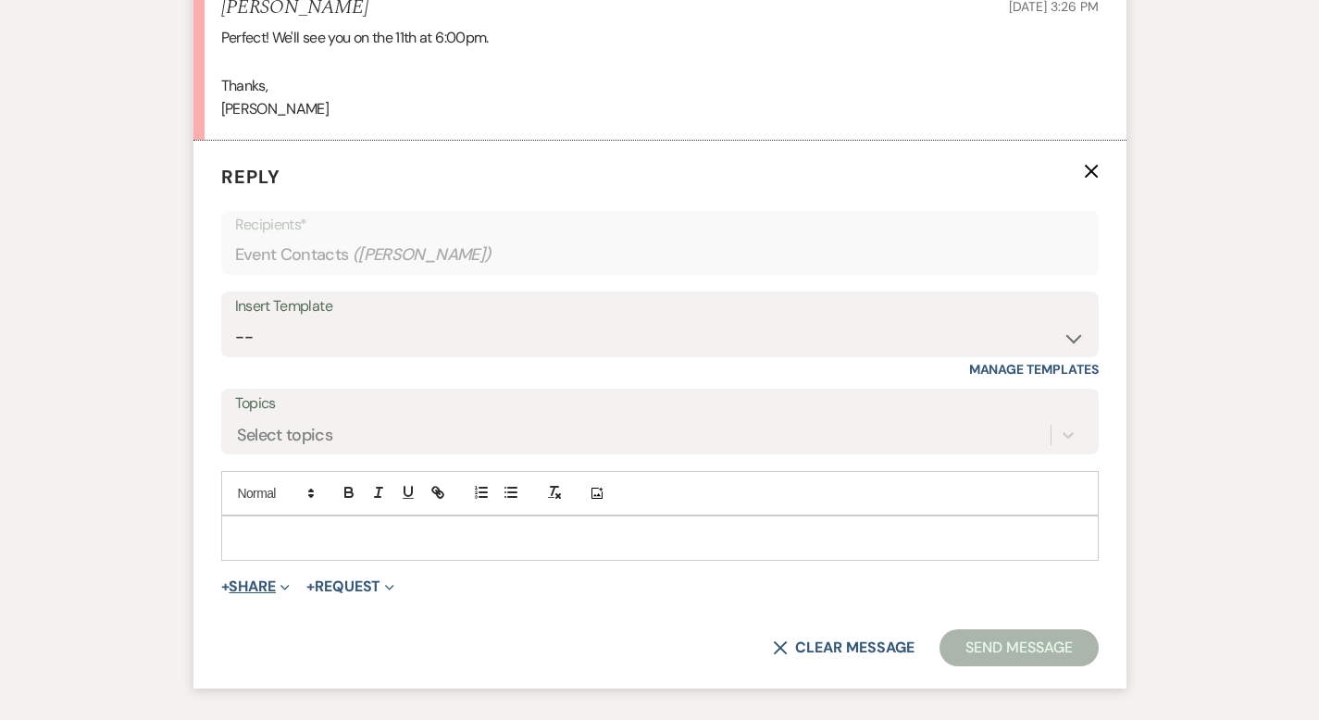
scroll to position [4731, 0]
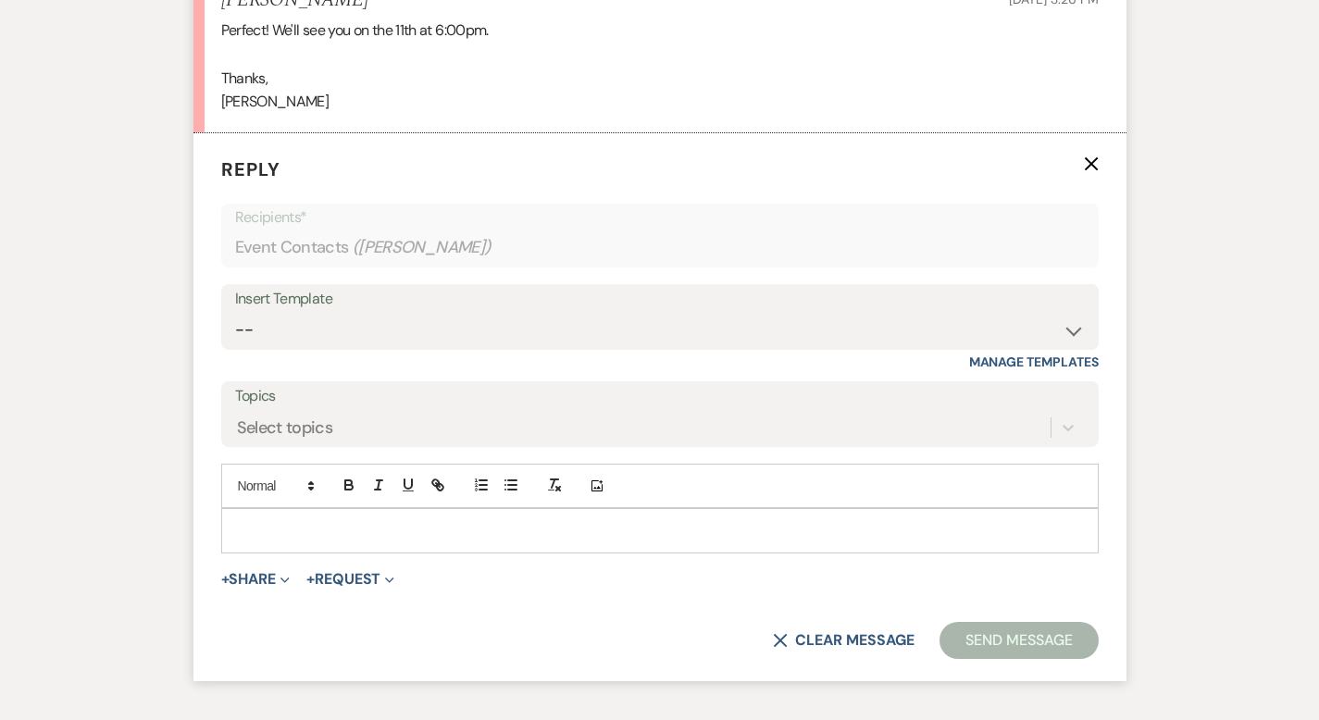
click at [236, 520] on p at bounding box center [660, 530] width 848 height 20
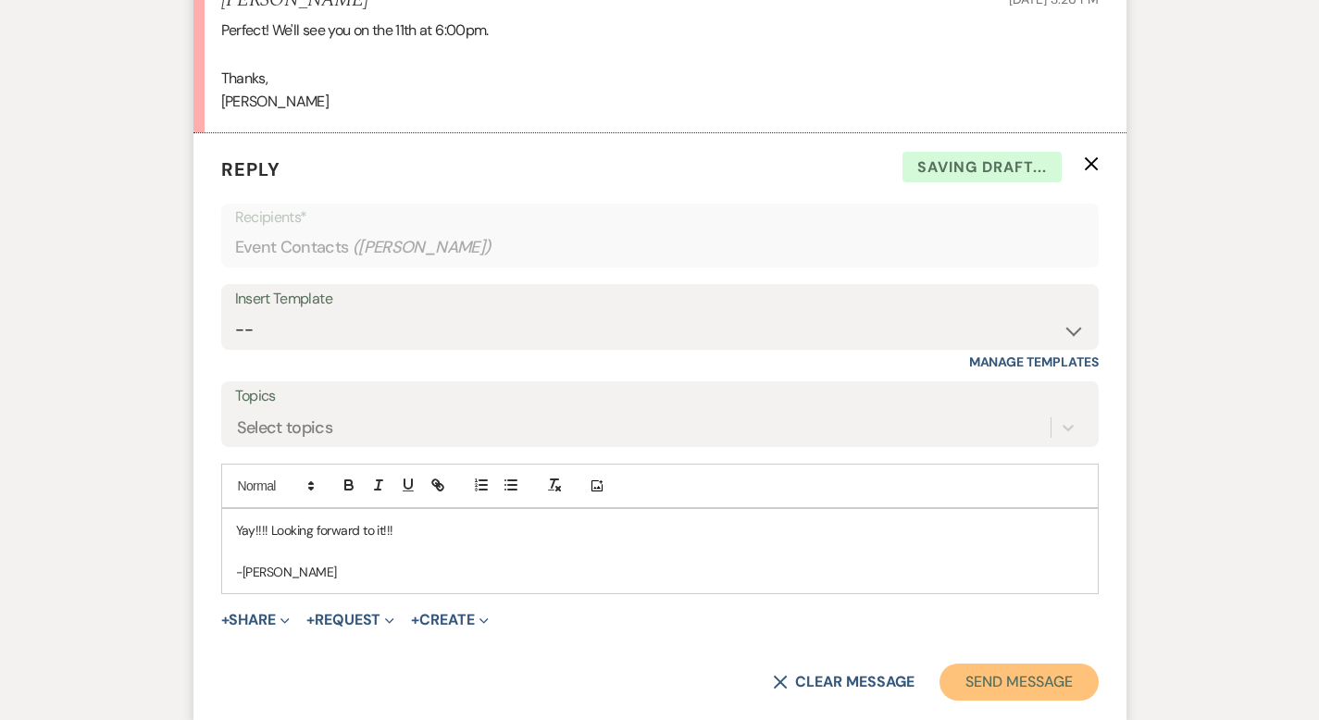
click at [1034, 664] on button "Send Message" at bounding box center [1019, 682] width 158 height 37
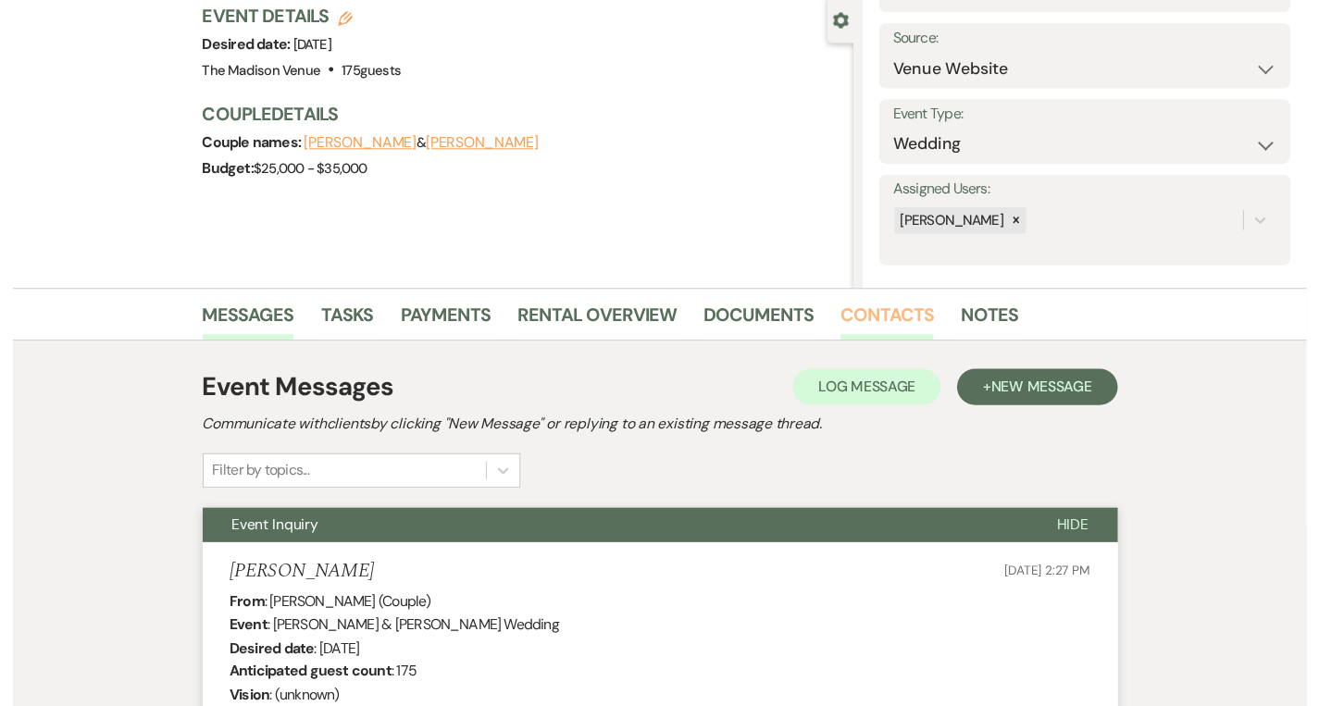
scroll to position [0, 0]
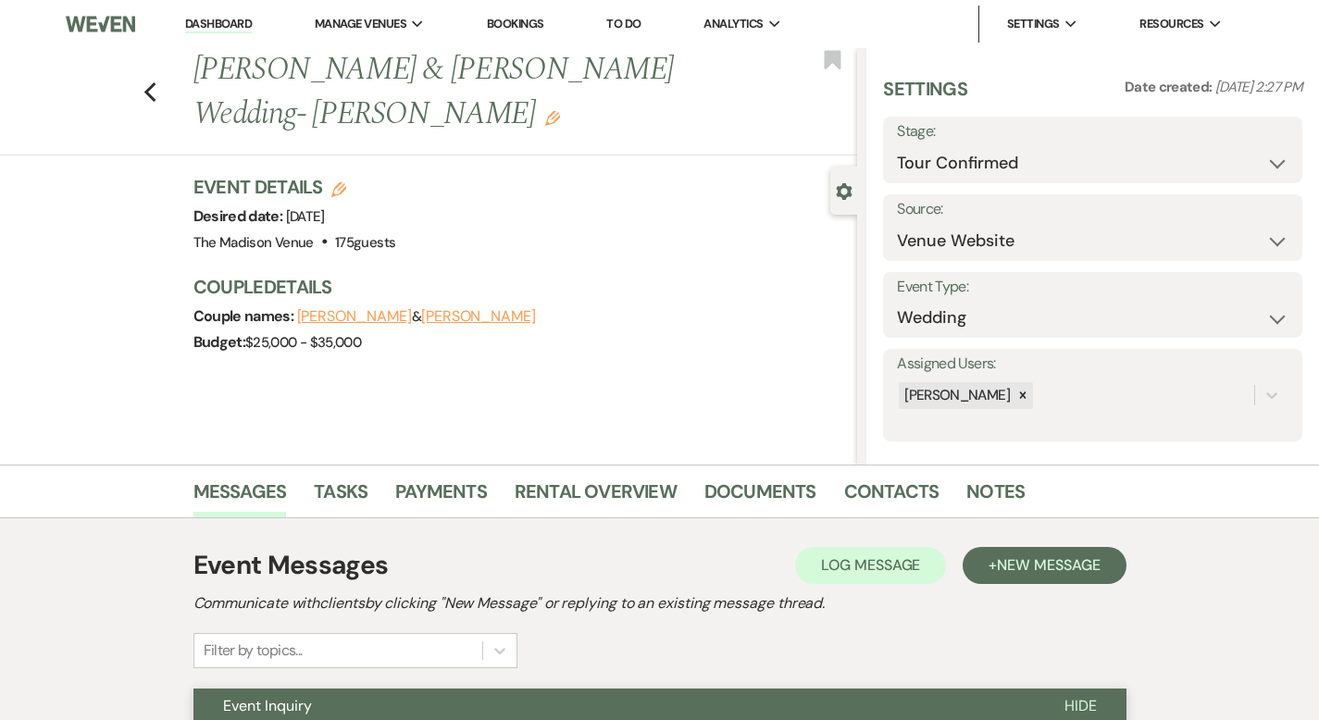
click at [209, 22] on link "Dashboard" at bounding box center [218, 25] width 67 height 18
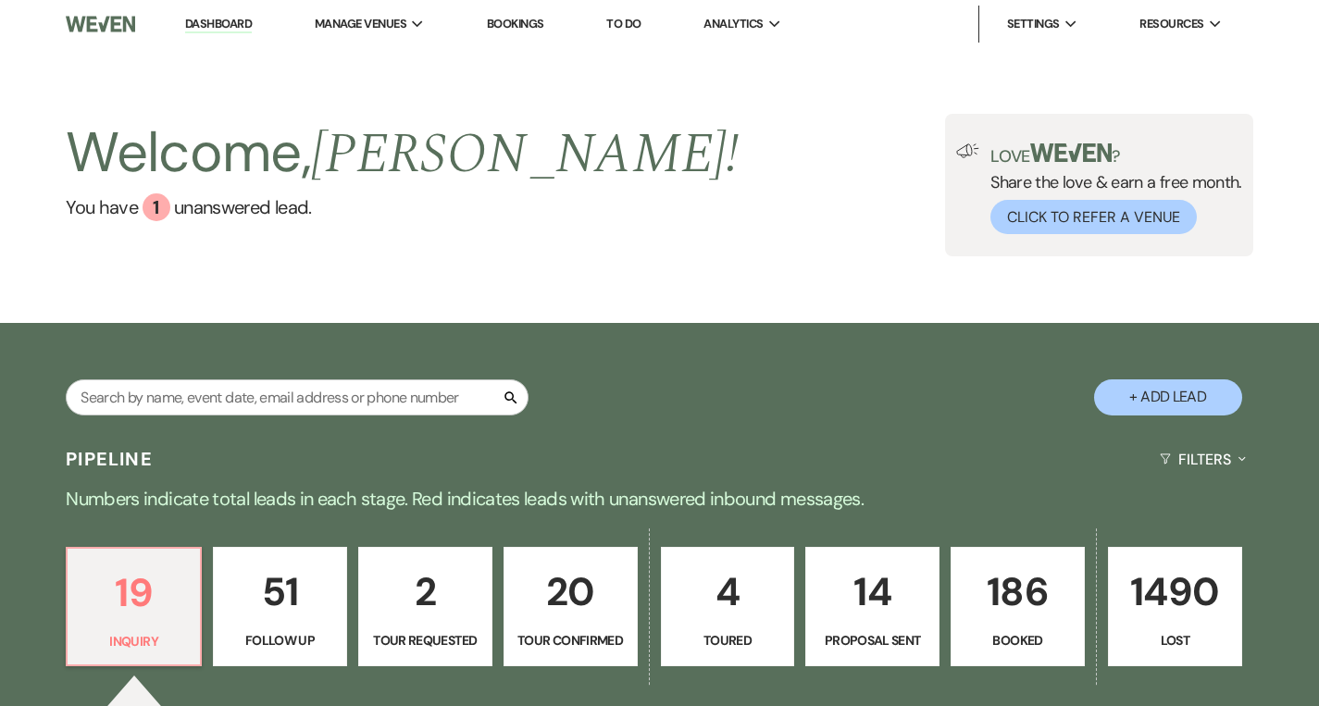
click at [219, 19] on link "Dashboard" at bounding box center [218, 25] width 67 height 18
